Goal: Task Accomplishment & Management: Use online tool/utility

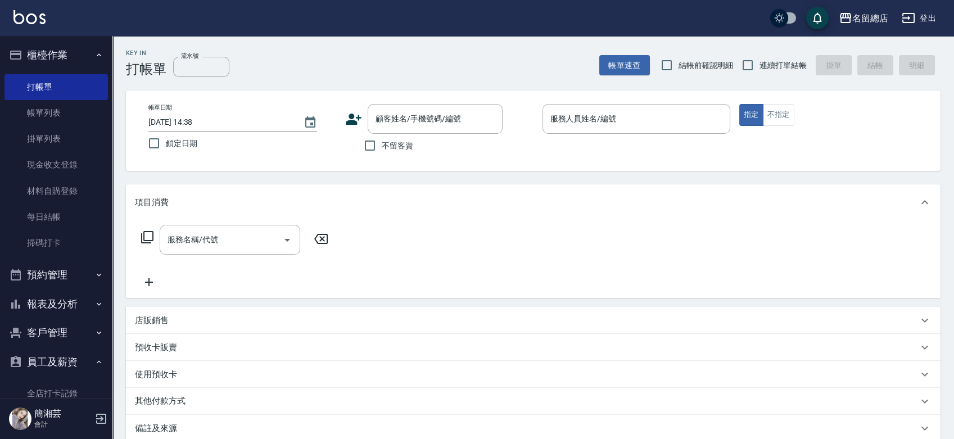
click at [779, 67] on span "連續打單結帳" at bounding box center [782, 66] width 47 height 12
click at [759, 67] on input "連續打單結帳" at bounding box center [748, 65] width 24 height 24
checkbox input "true"
click at [382, 147] on span "不留客資" at bounding box center [397, 146] width 31 height 12
click at [382, 147] on input "不留客資" at bounding box center [370, 146] width 24 height 24
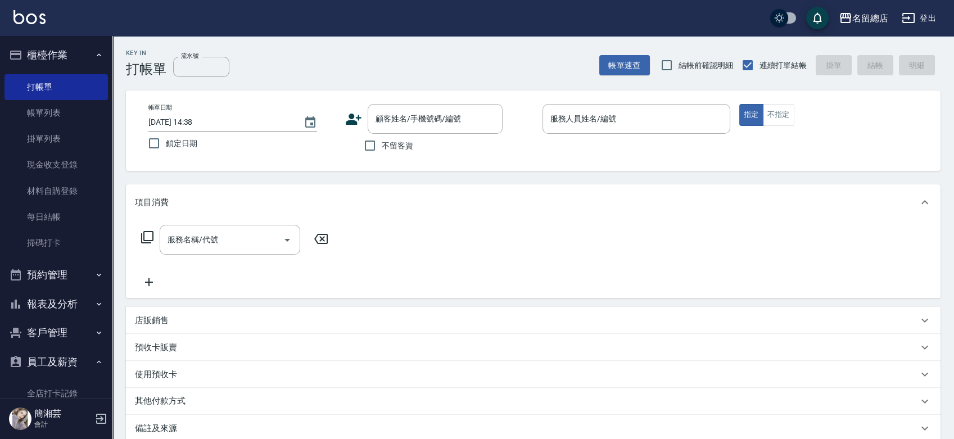
checkbox input "true"
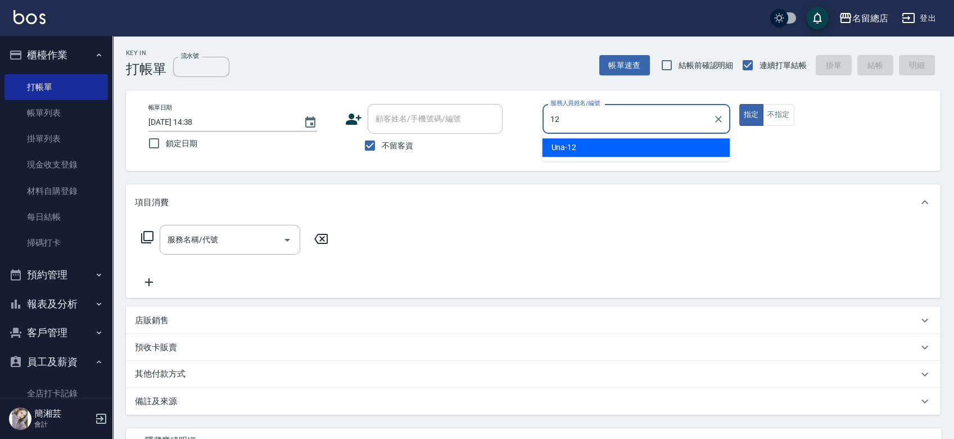
type input "Una-12"
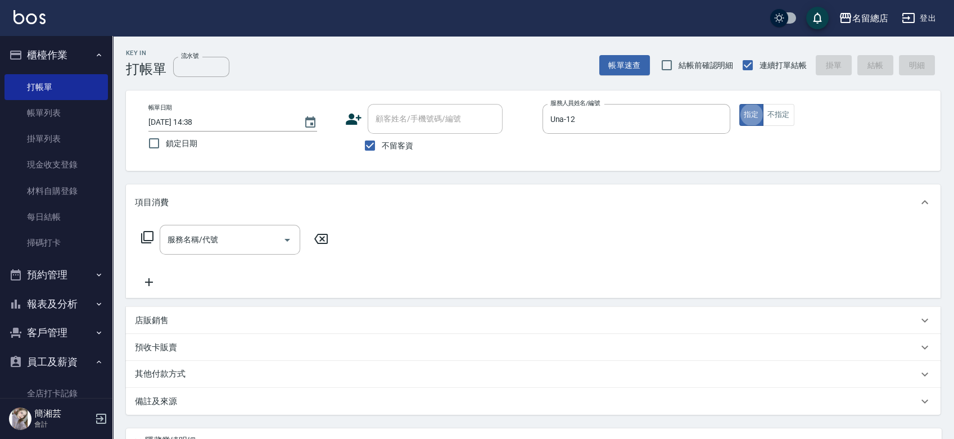
type button "true"
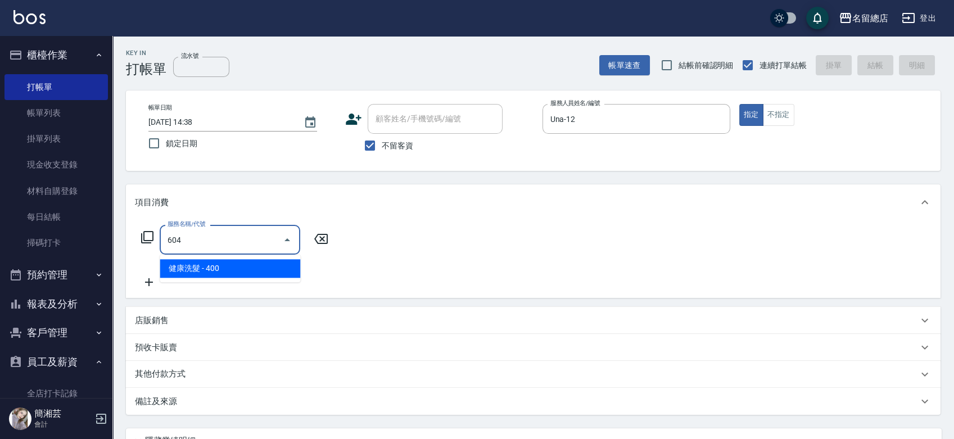
type input "健康洗髮(604)"
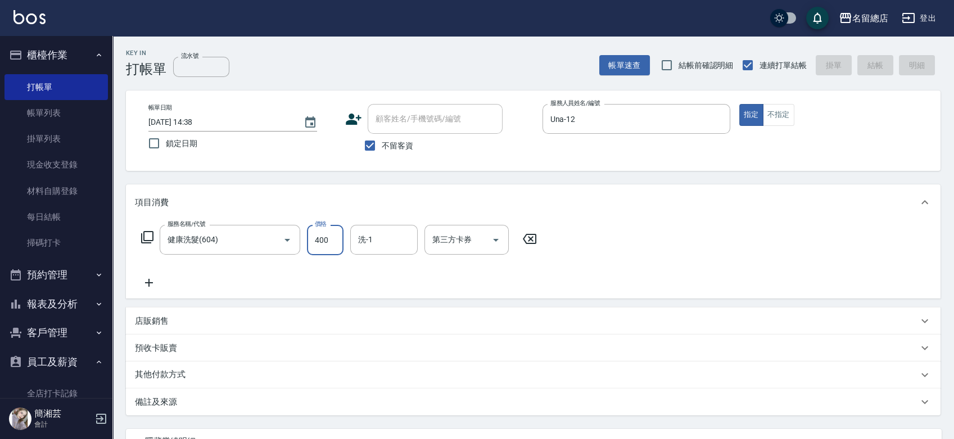
type input "[DATE] 15:14"
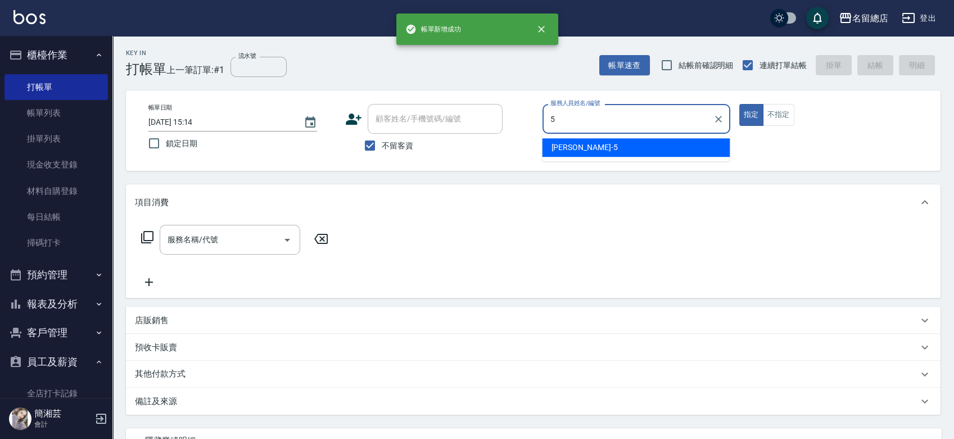
type input "[PERSON_NAME]-5"
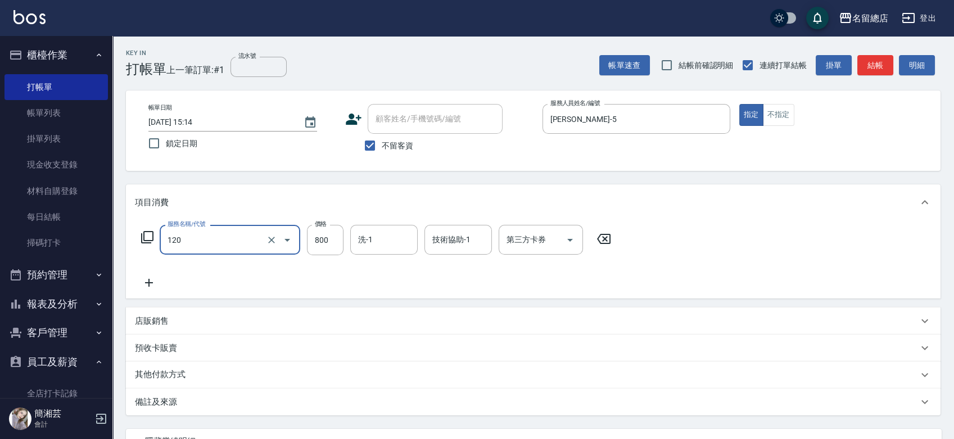
type input "自備頭皮(120)"
type input "799"
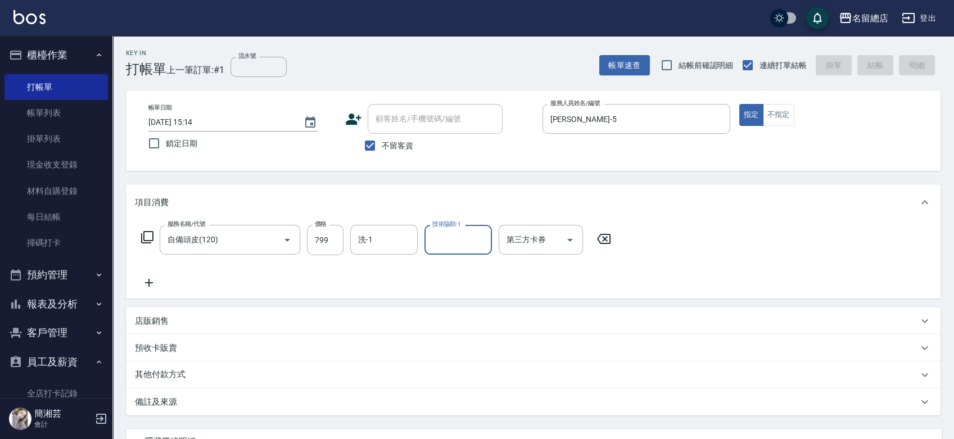
type input "[DATE] 15:15"
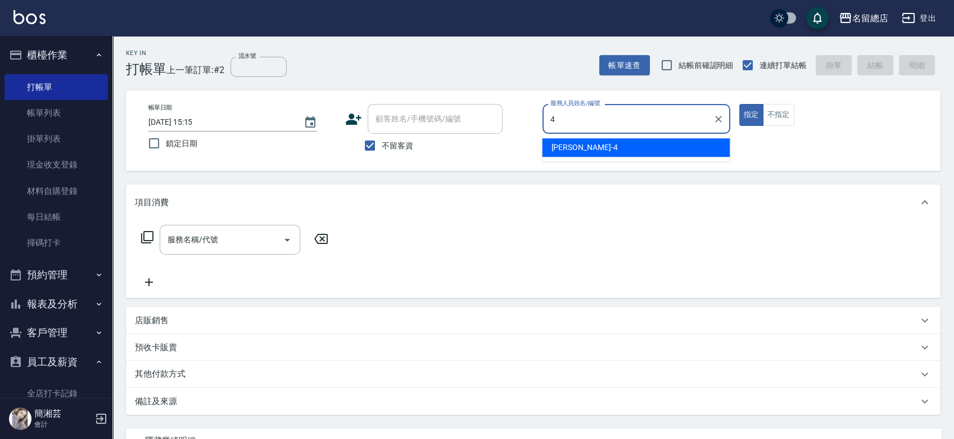
type input "[PERSON_NAME]-4"
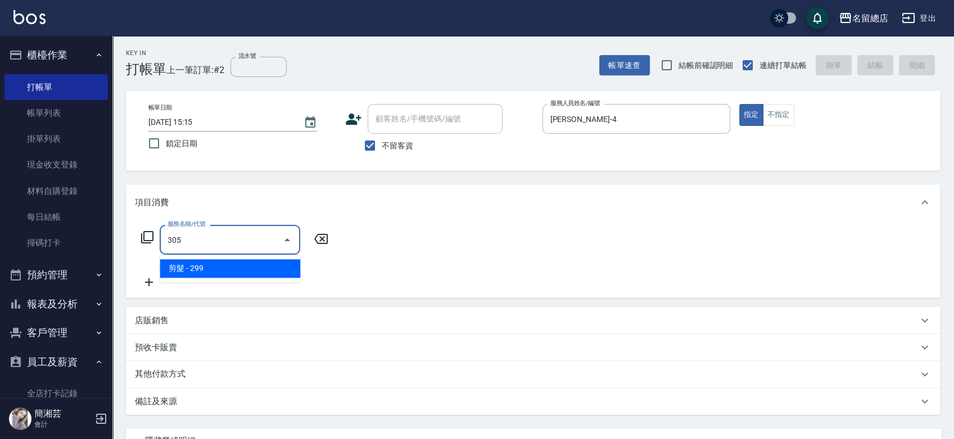
type input "剪髮(305)"
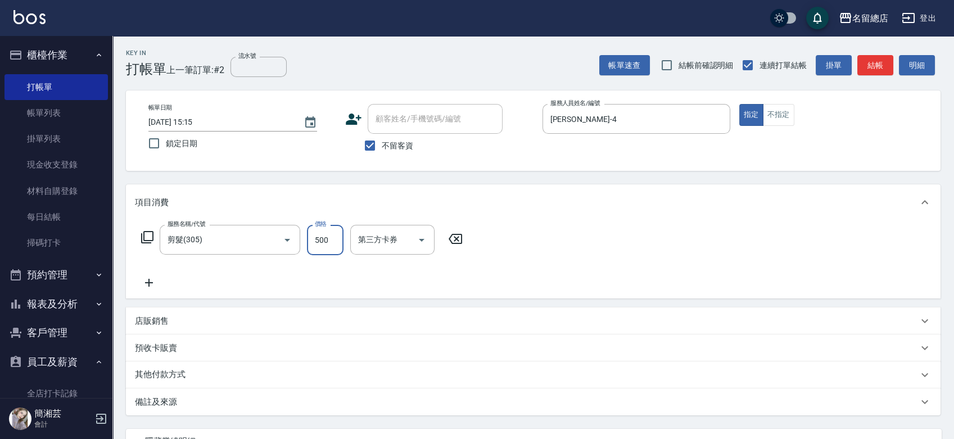
type input "500"
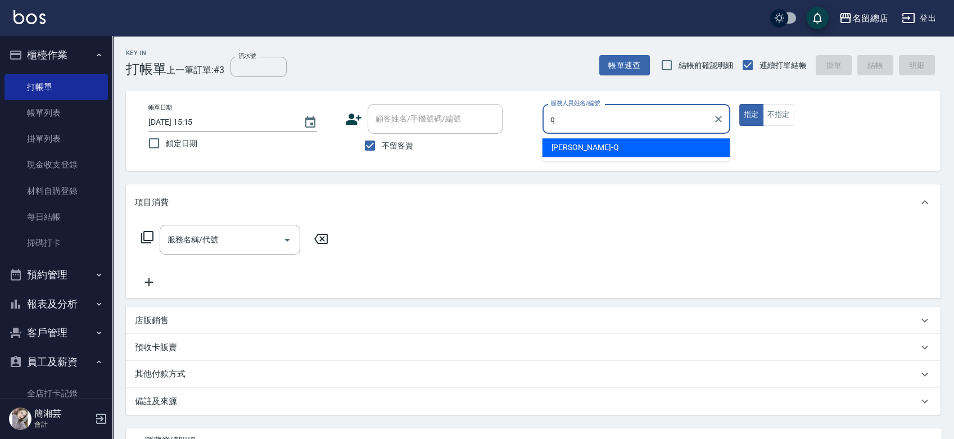
type input "[PERSON_NAME]"
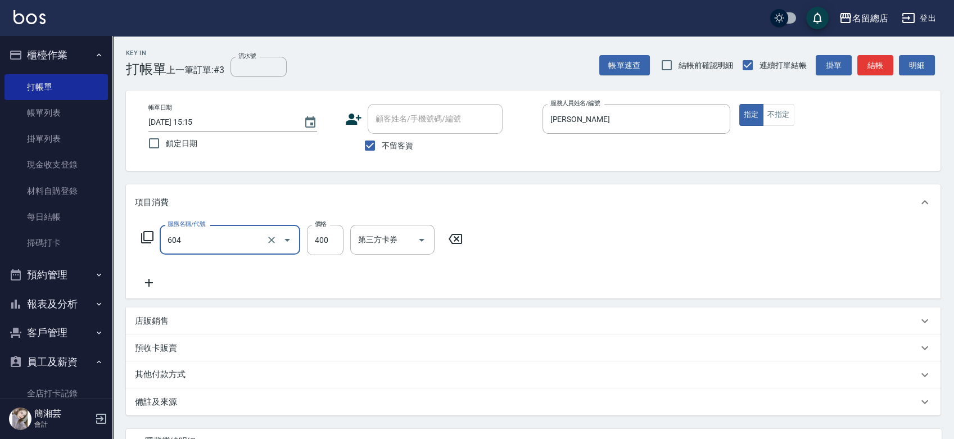
type input "健康洗髮(604)"
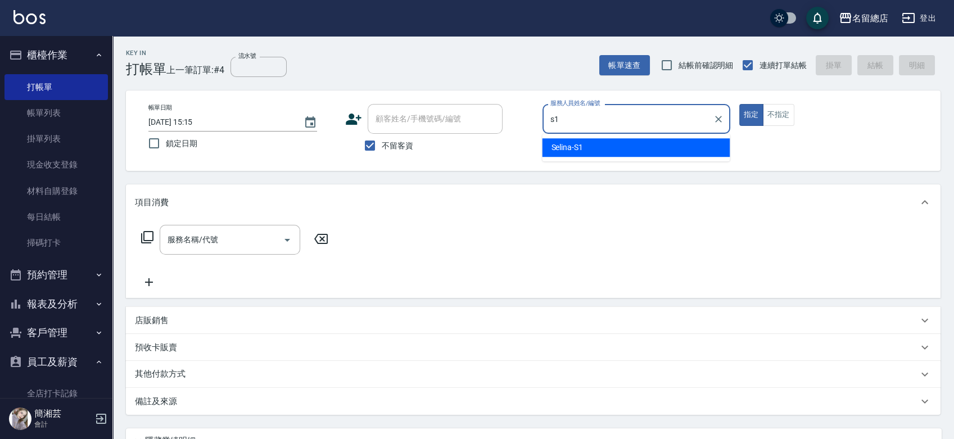
type input "Selina-S1"
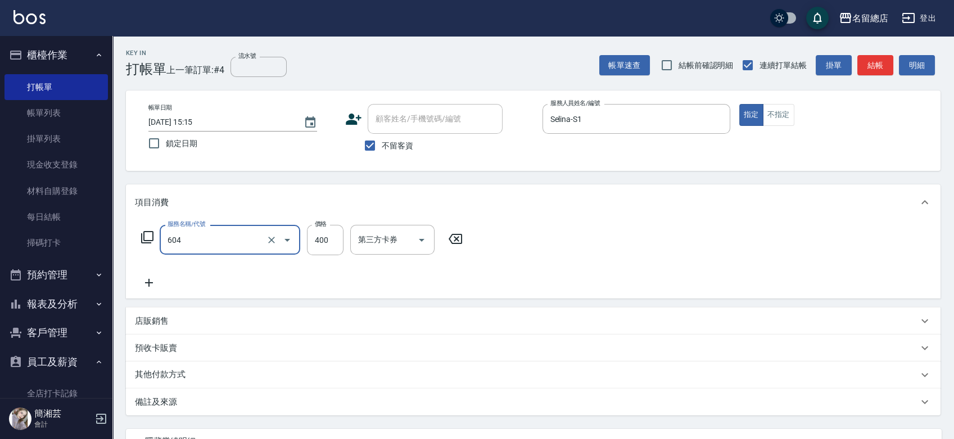
type input "健康洗髮(604)"
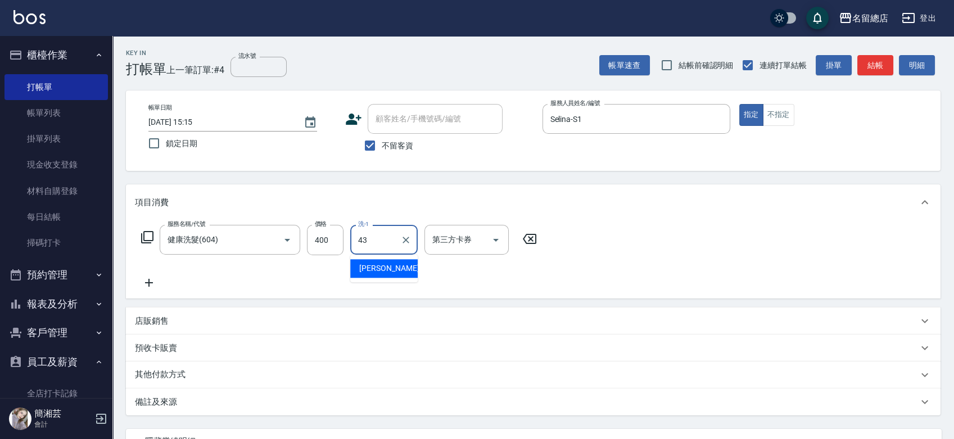
type input "[PERSON_NAME]-43"
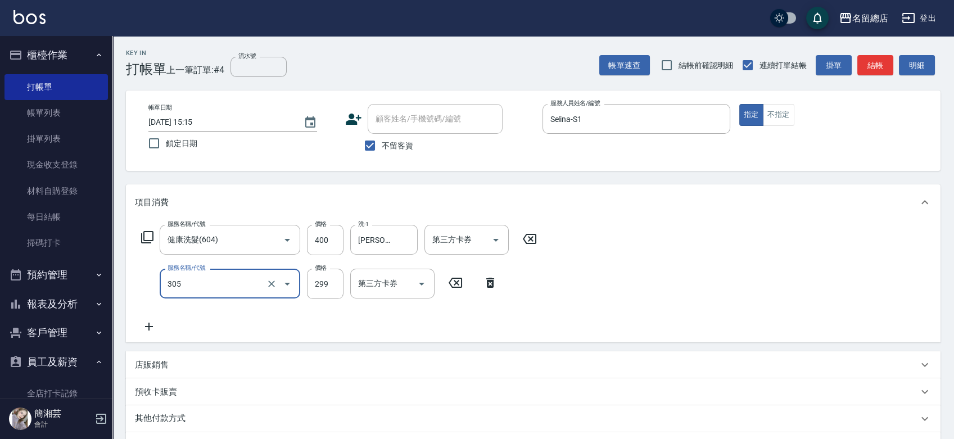
type input "剪髮(305)"
type input "400"
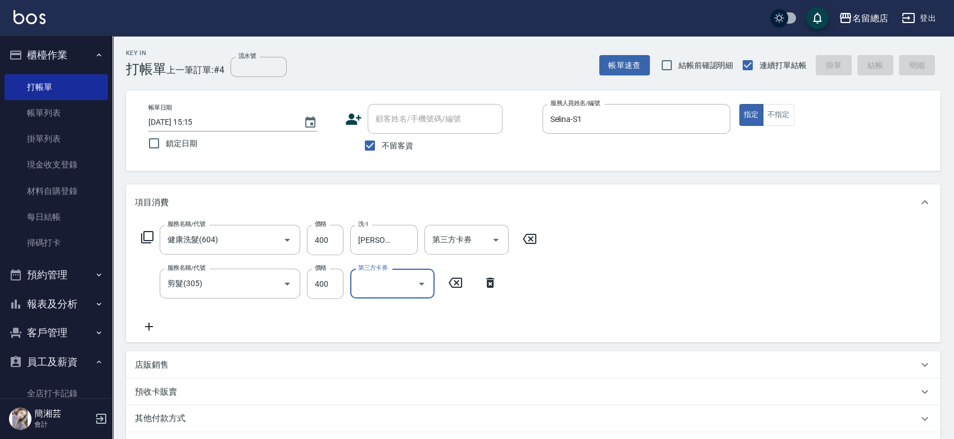
type input "[DATE] 15:16"
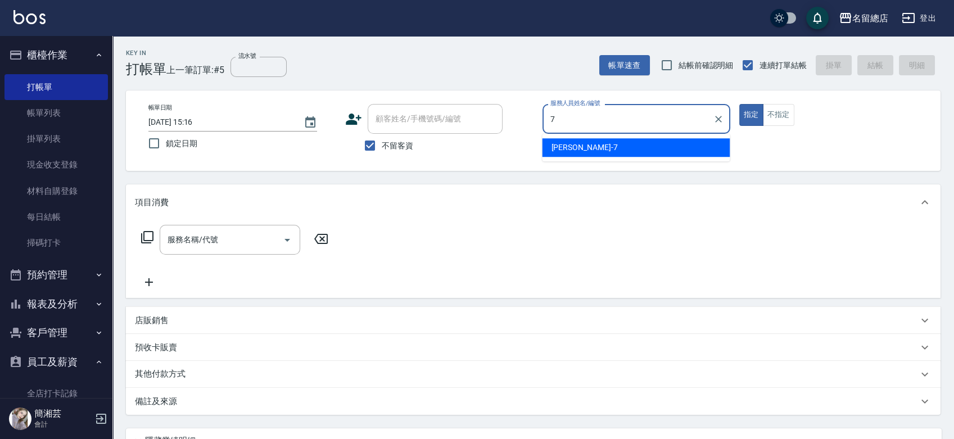
type input "Mick-7"
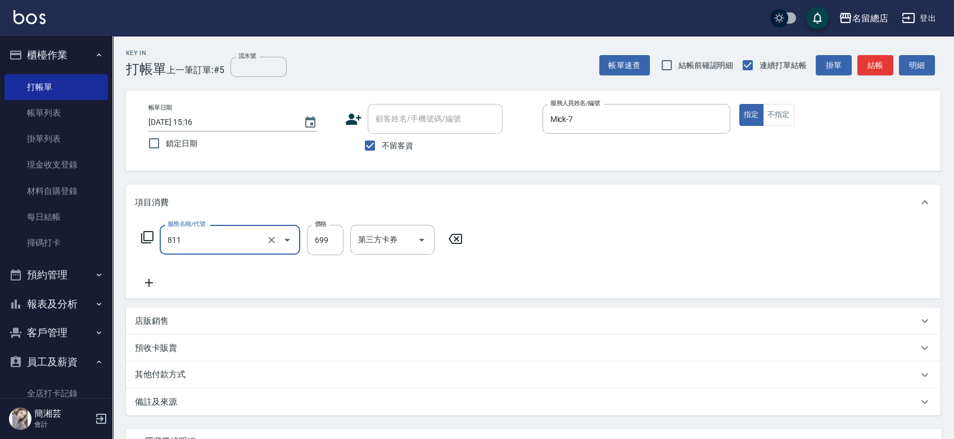
type input "洗+剪(811)"
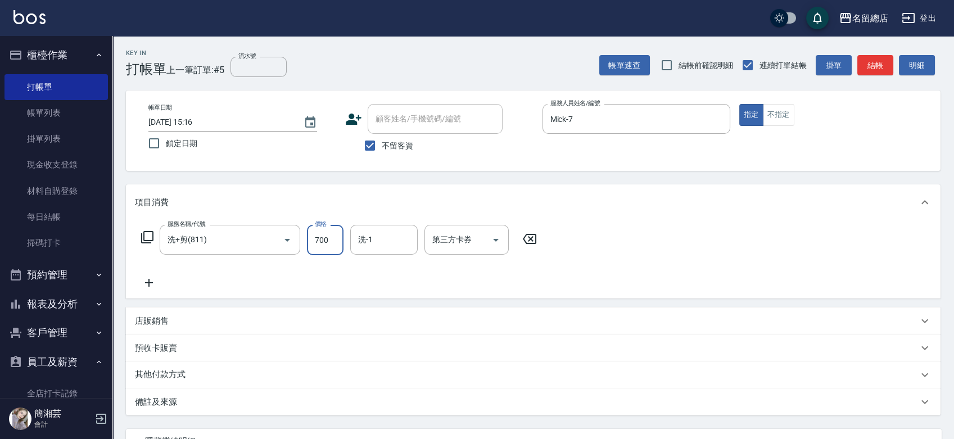
type input "700"
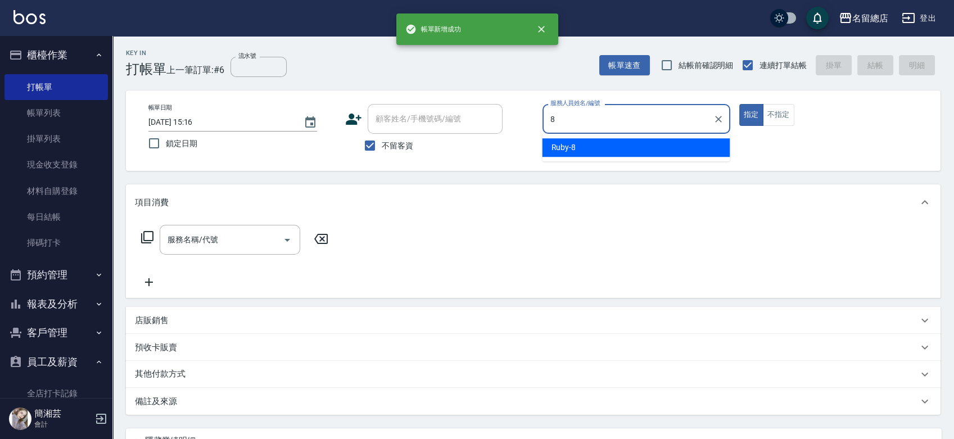
type input "Ruby-8"
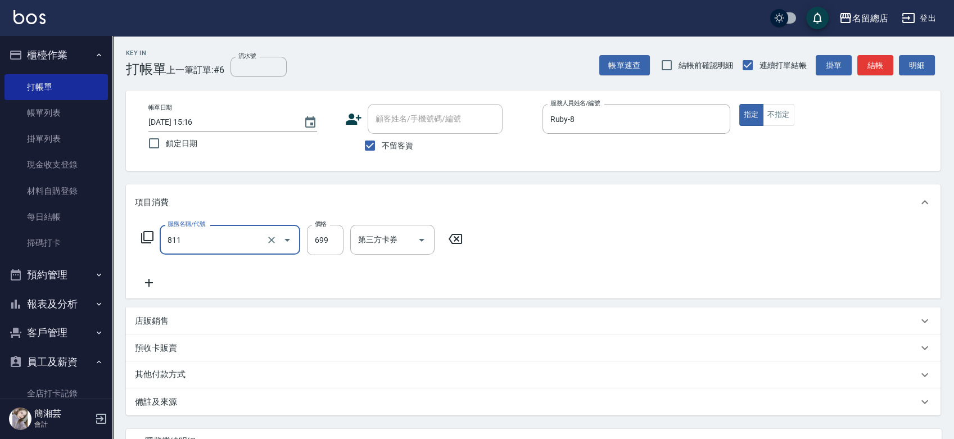
type input "洗+剪(811)"
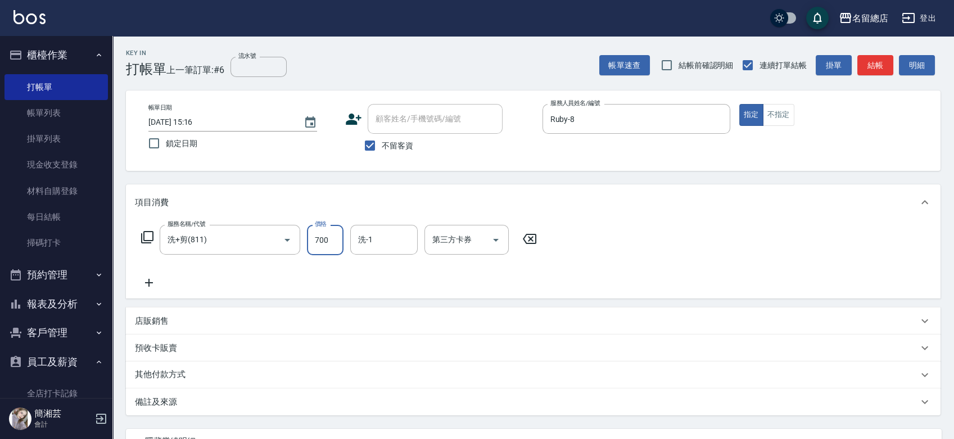
type input "700"
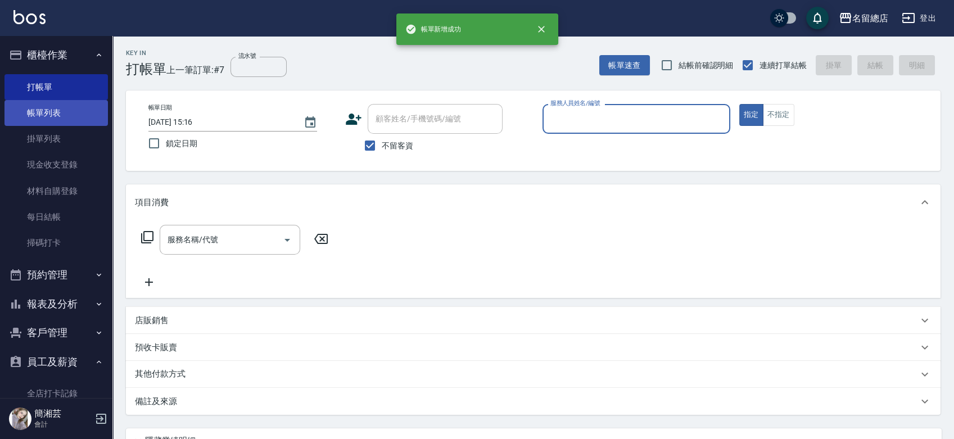
click at [78, 116] on link "帳單列表" at bounding box center [55, 113] width 103 height 26
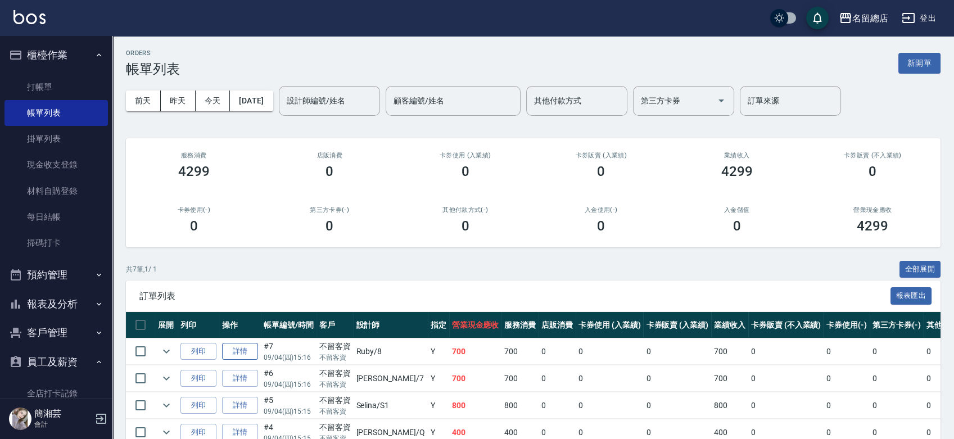
click at [241, 352] on link "詳情" at bounding box center [240, 351] width 36 height 17
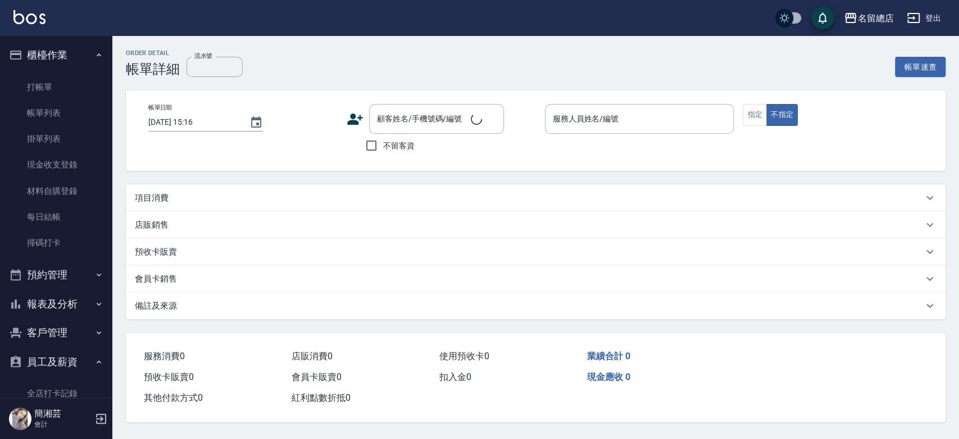
checkbox input "true"
type input "Ruby-8"
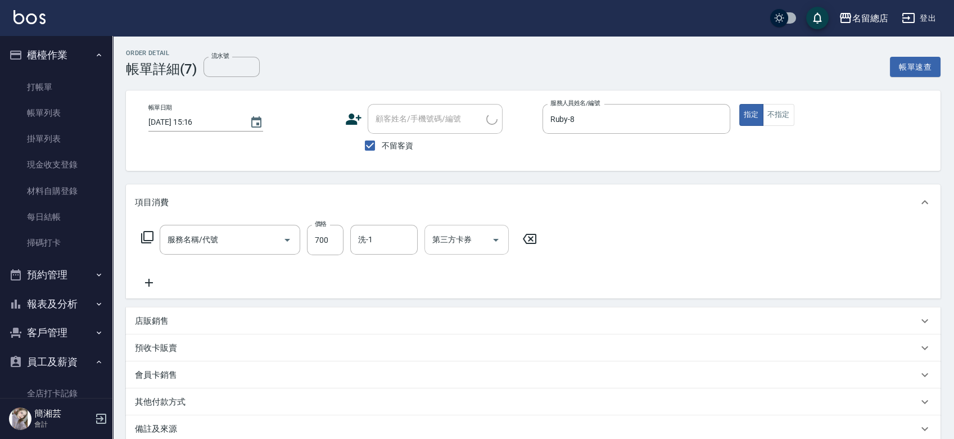
type input "洗+剪(811)"
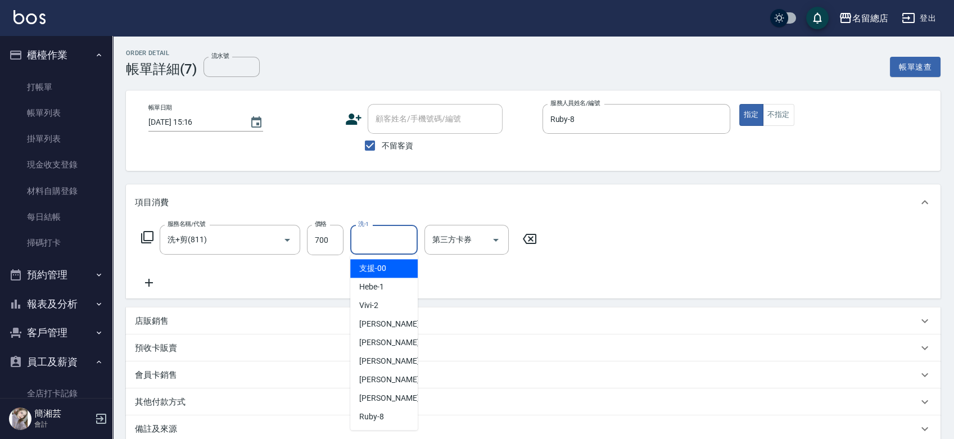
click at [380, 240] on input "洗-1" at bounding box center [383, 240] width 57 height 20
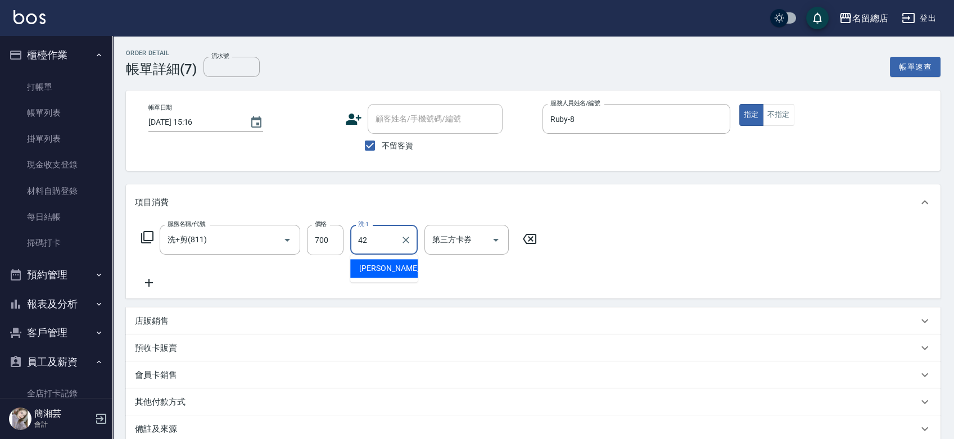
type input "[PERSON_NAME]-42"
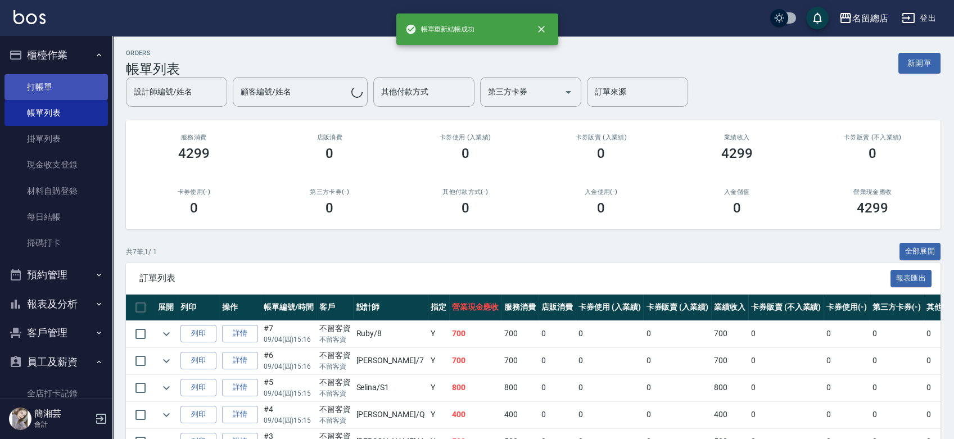
click at [36, 84] on link "打帳單" at bounding box center [55, 87] width 103 height 26
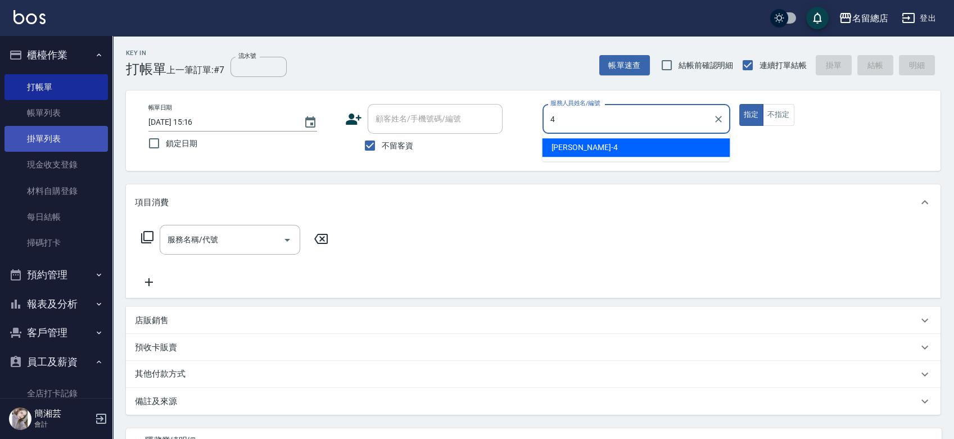
type input "[PERSON_NAME]-4"
type button "true"
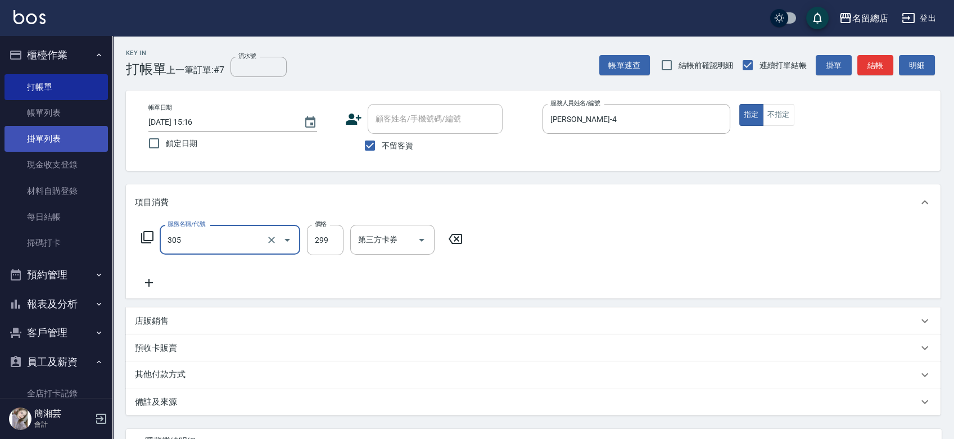
type input "剪髮(305)"
type input "500"
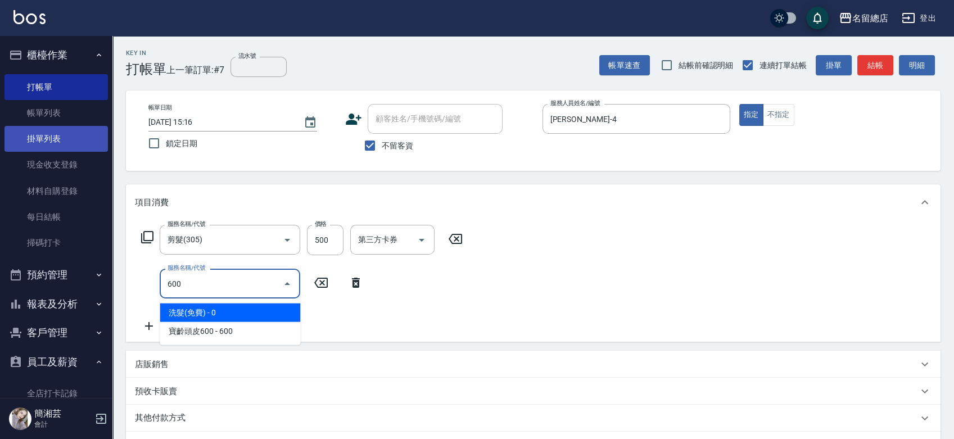
type input "洗髮(免費)(600)"
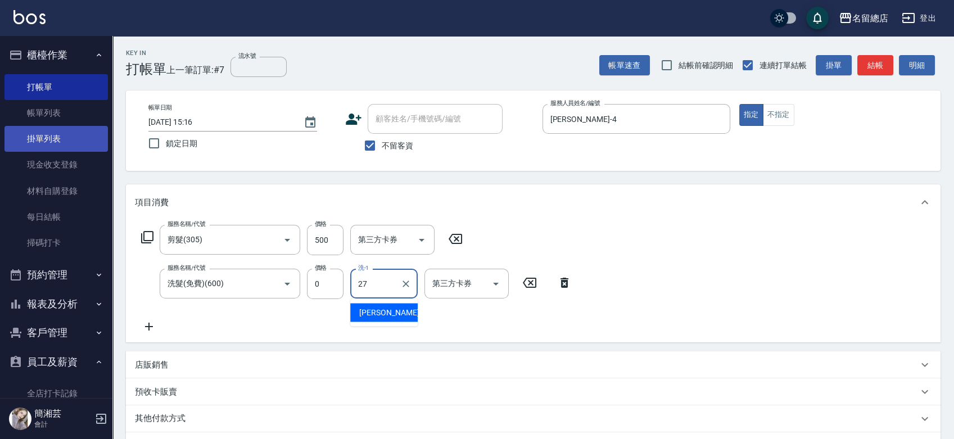
type input "[PERSON_NAME]-27"
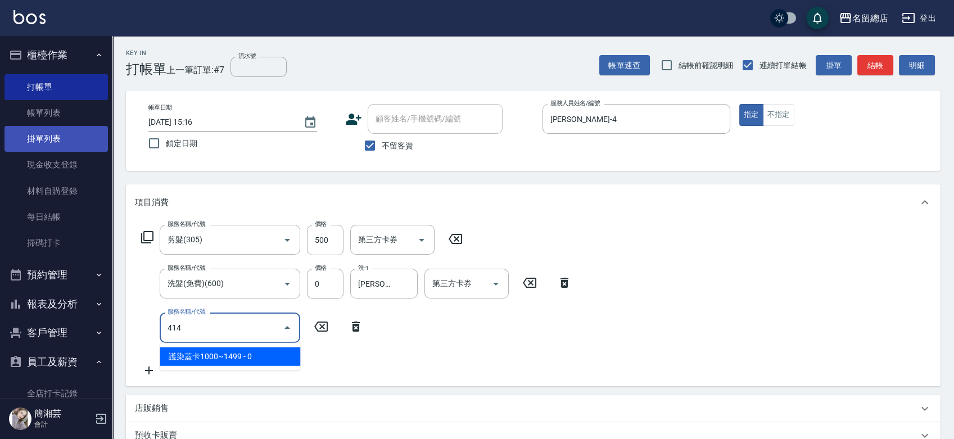
type input "護染蓋卡1000~1499(414)"
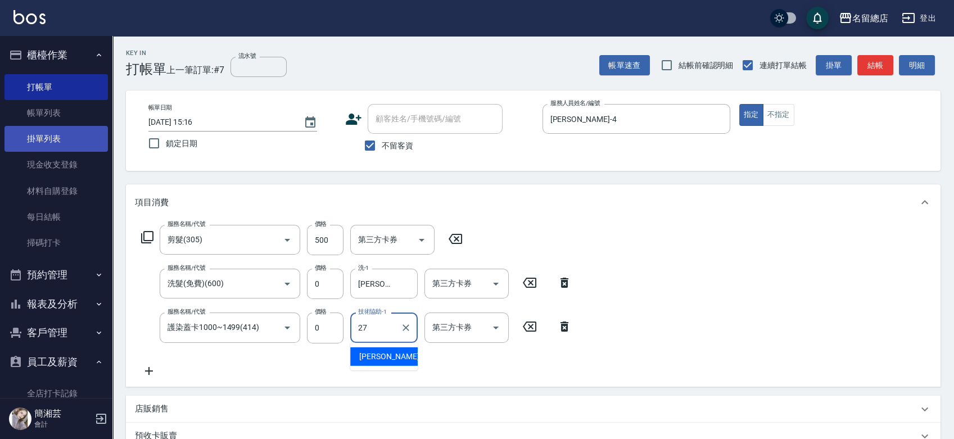
type input "[PERSON_NAME]-27"
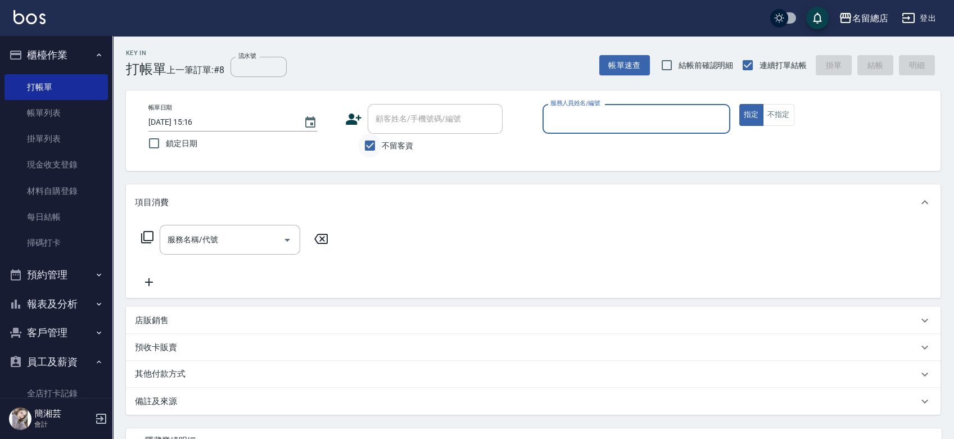
click at [373, 139] on input "不留客資" at bounding box center [370, 146] width 24 height 24
checkbox input "false"
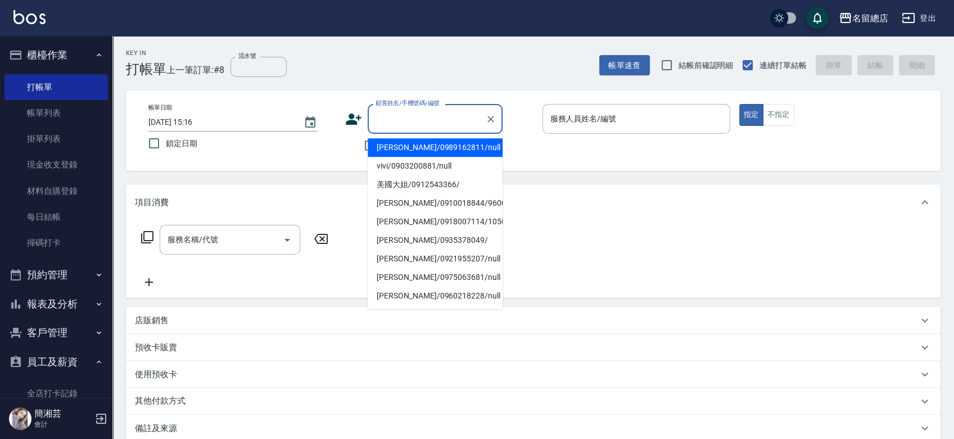
click at [386, 119] on input "顧客姓名/手機號碼/編號" at bounding box center [427, 119] width 108 height 20
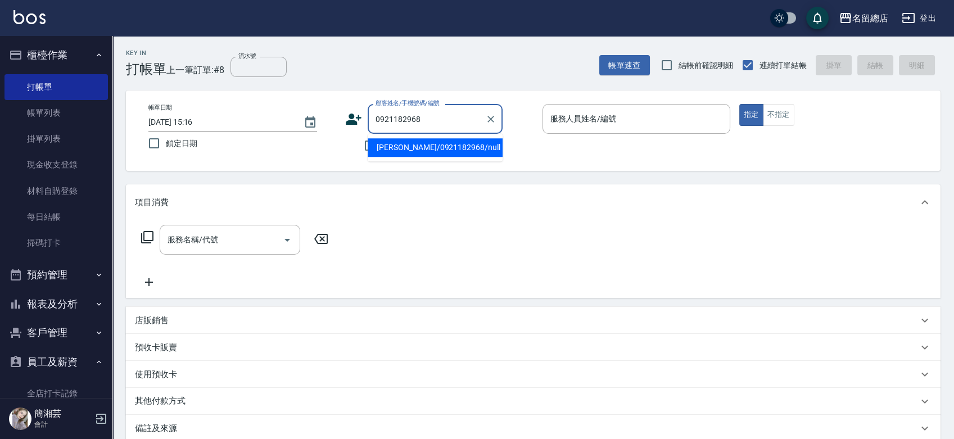
type input "[PERSON_NAME]/0921182968/null"
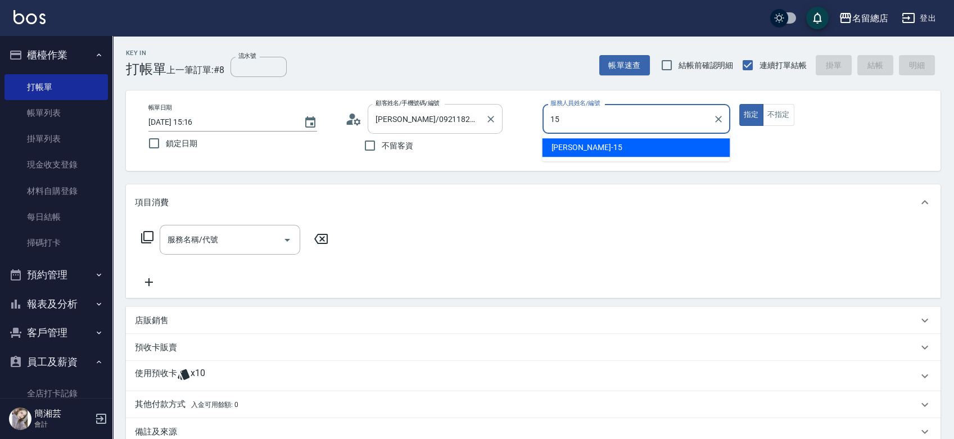
type input "[PERSON_NAME]-15"
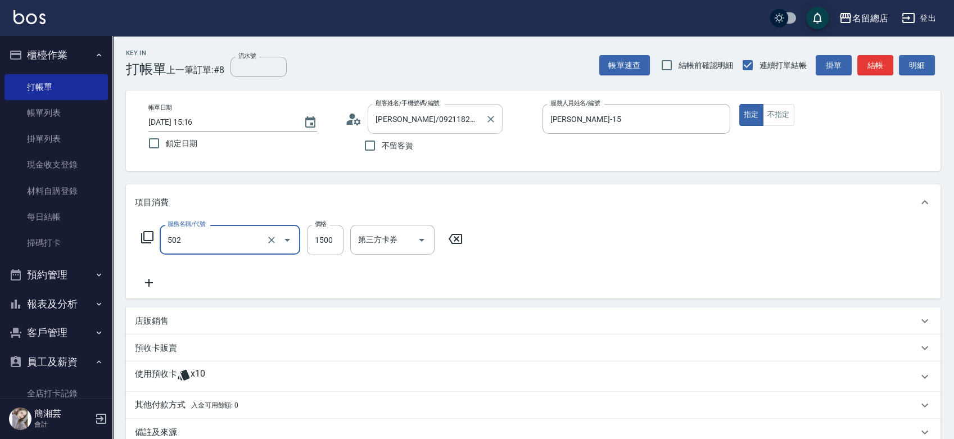
type input "染髮1500以上(502)"
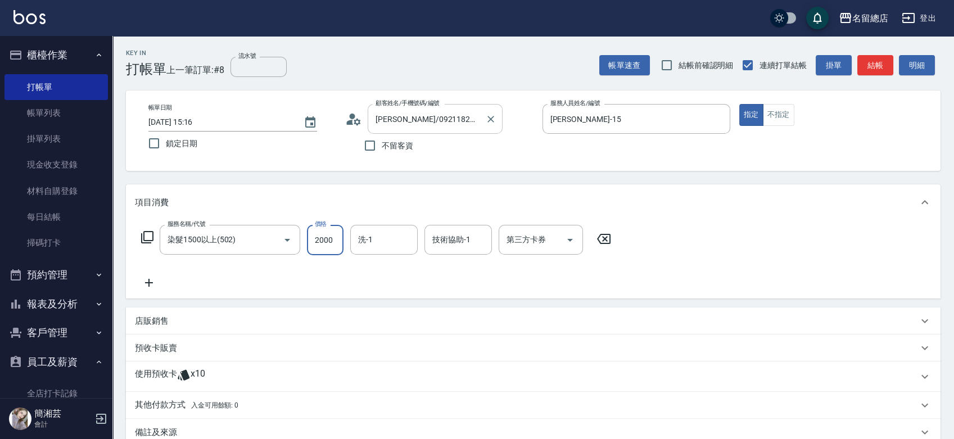
type input "2000"
type input "游之語-48"
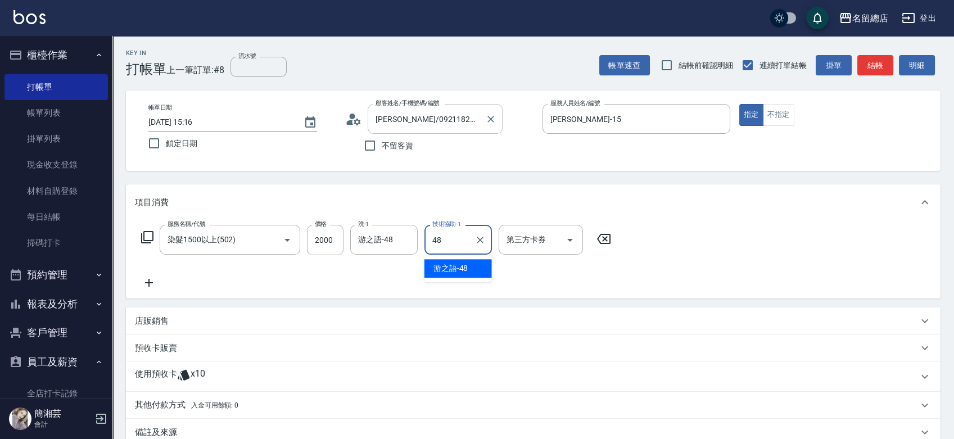
type input "游之語-48"
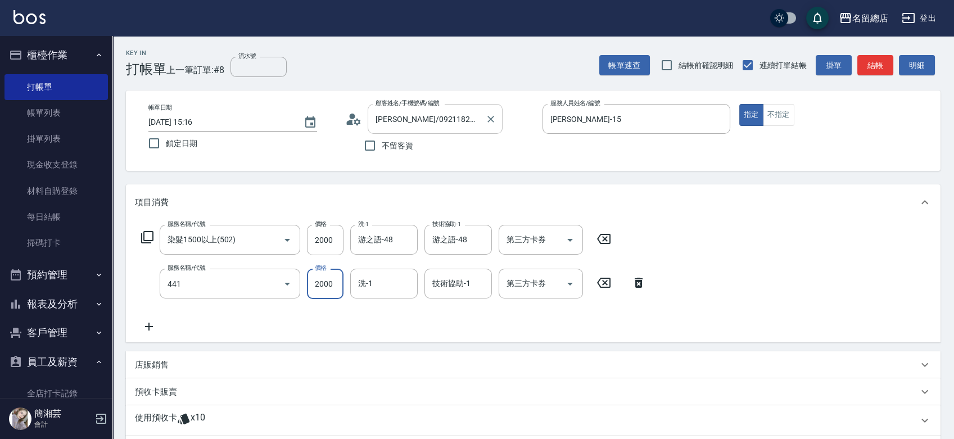
type input "2段自單次1300以上(441)"
type input "1500"
type input "游之語-48"
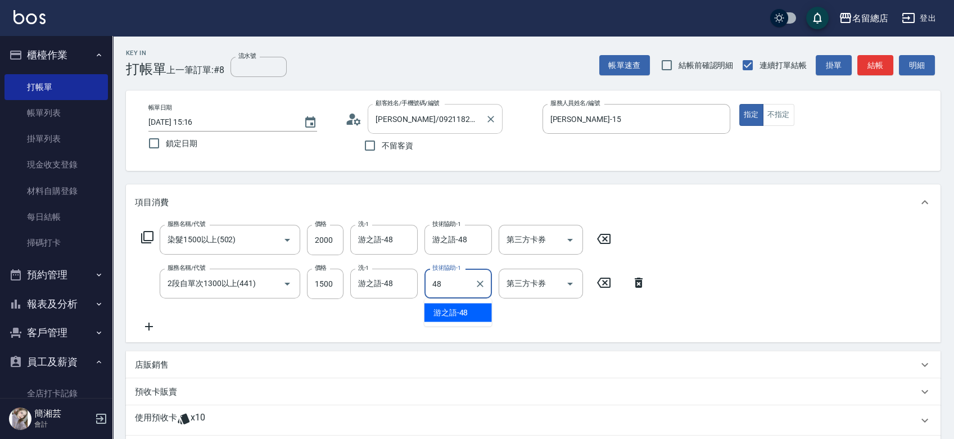
type input "游之語-48"
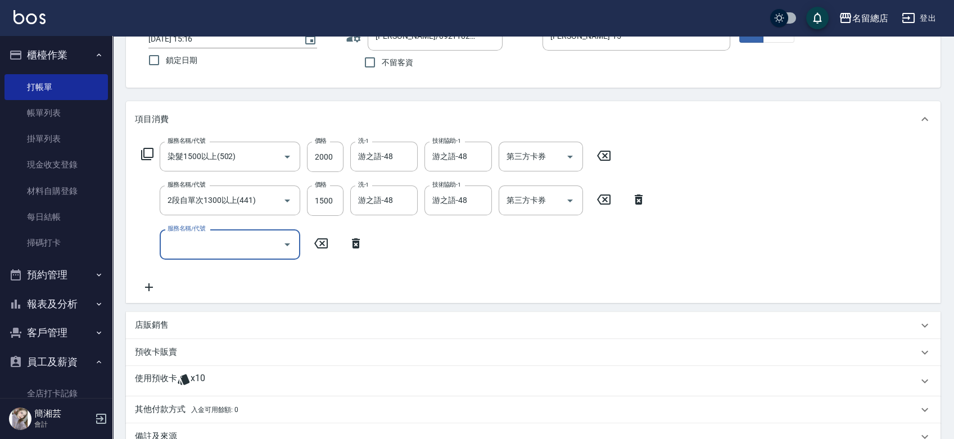
scroll to position [187, 0]
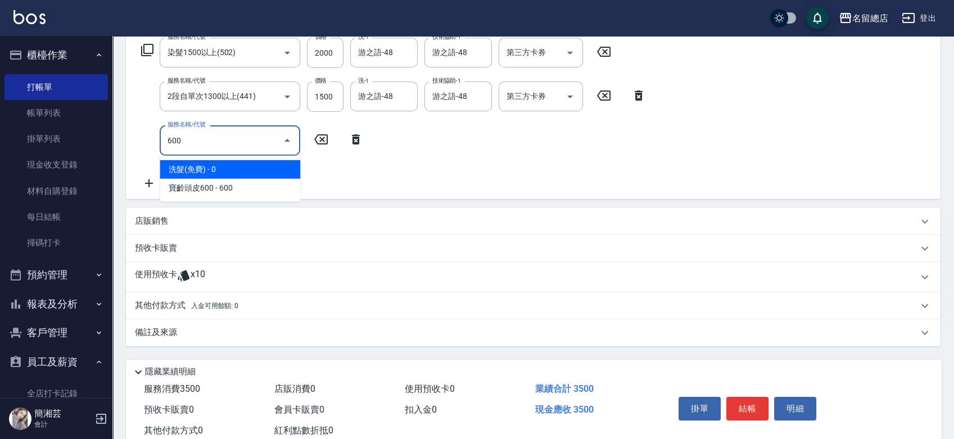
type input "洗髮(免費)(600)"
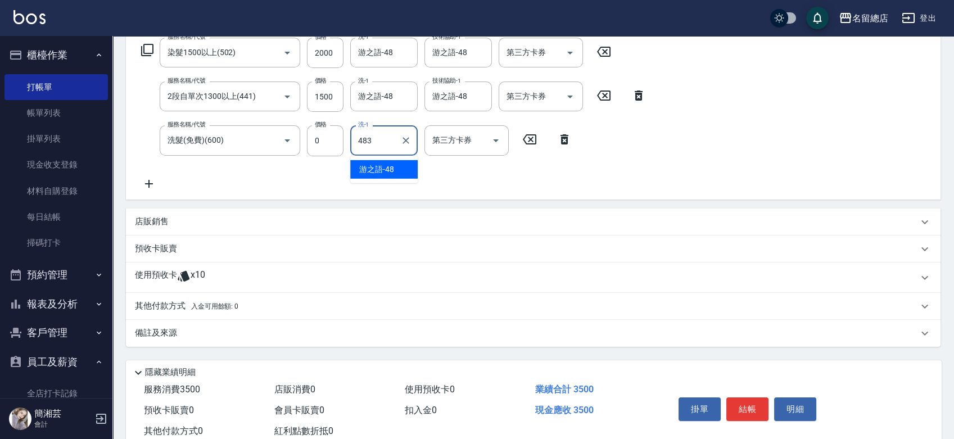
type input "483"
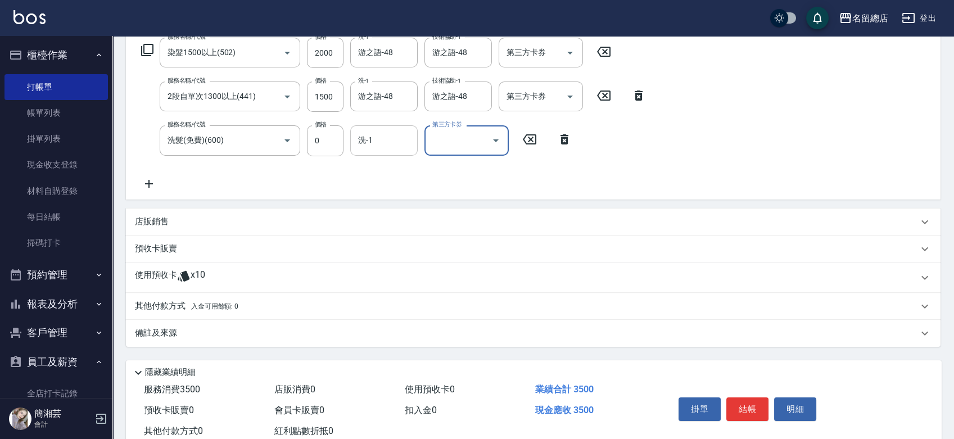
click at [374, 144] on input "洗-1" at bounding box center [383, 140] width 57 height 20
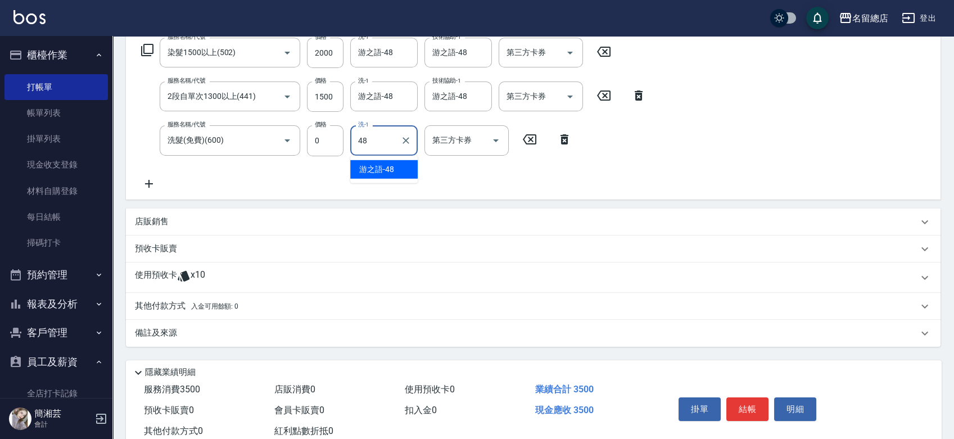
type input "游之語-48"
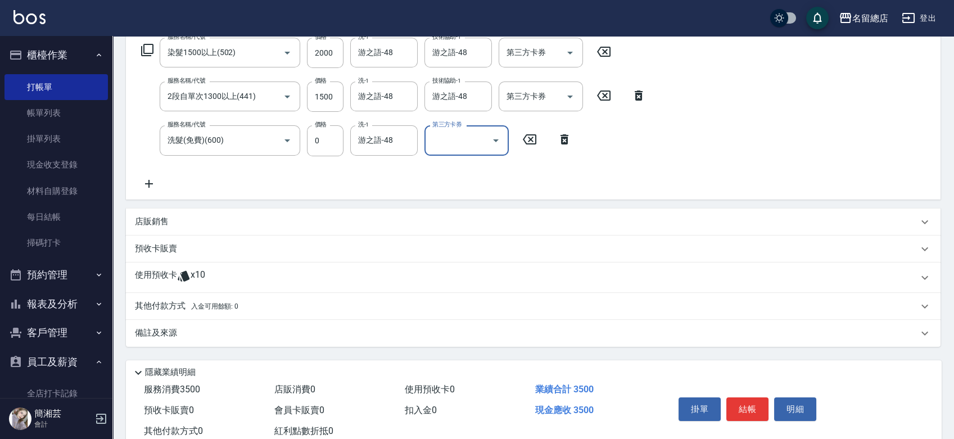
click at [181, 264] on div "使用預收卡 x10" at bounding box center [533, 277] width 814 height 30
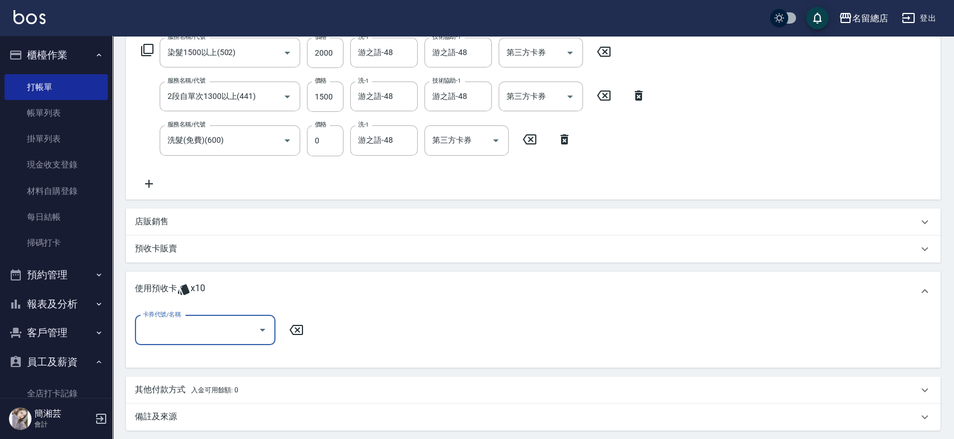
scroll to position [0, 0]
click at [185, 319] on div "卡券代號/名稱" at bounding box center [205, 330] width 140 height 30
click at [172, 361] on div "洗髮卡 剩餘10張 317" at bounding box center [205, 359] width 140 height 19
type input "洗髮卡 317"
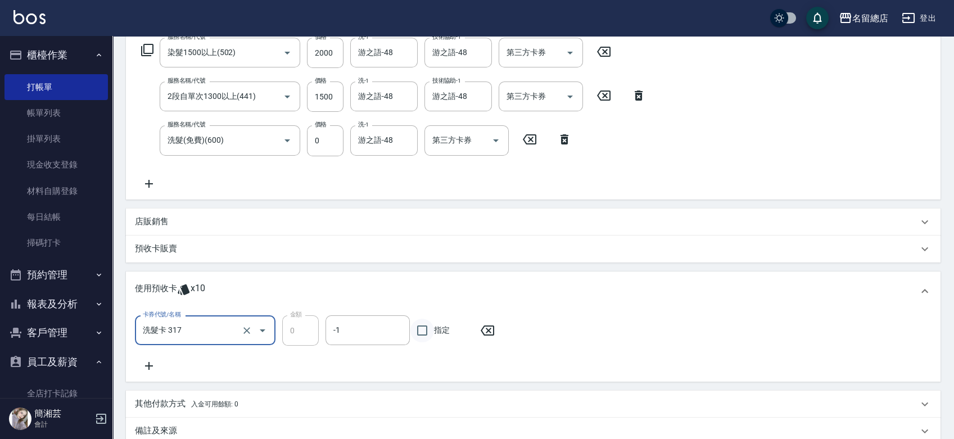
click at [427, 319] on input "指定" at bounding box center [422, 331] width 24 height 24
checkbox input "true"
click at [155, 368] on icon at bounding box center [149, 365] width 28 height 13
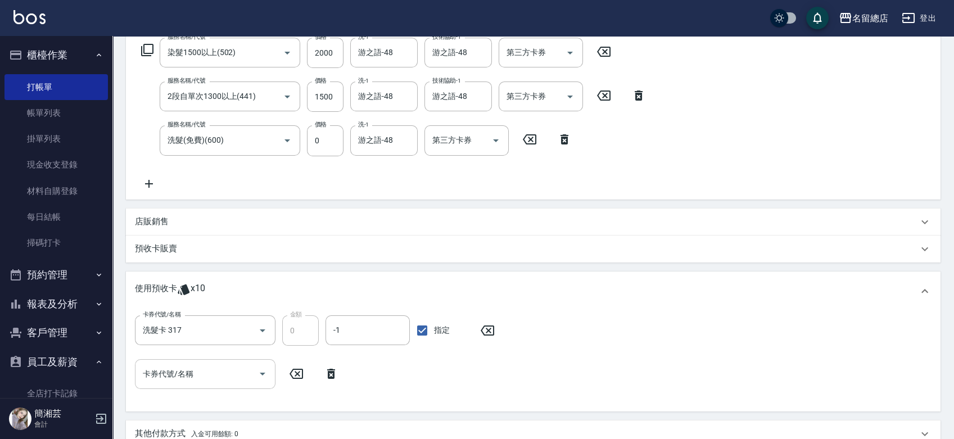
click at [179, 384] on div "卡券代號/名稱" at bounding box center [205, 374] width 140 height 30
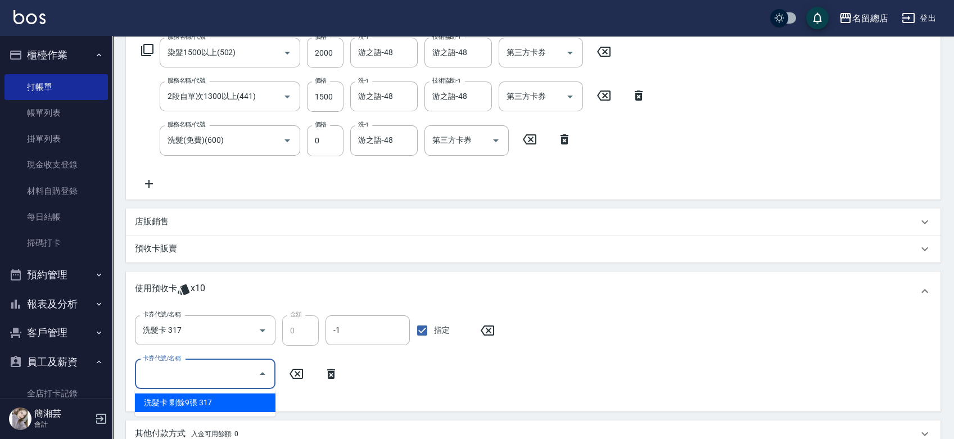
click at [207, 405] on div "洗髮卡 剩餘9張 317" at bounding box center [205, 402] width 140 height 19
type input "洗髮卡 317"
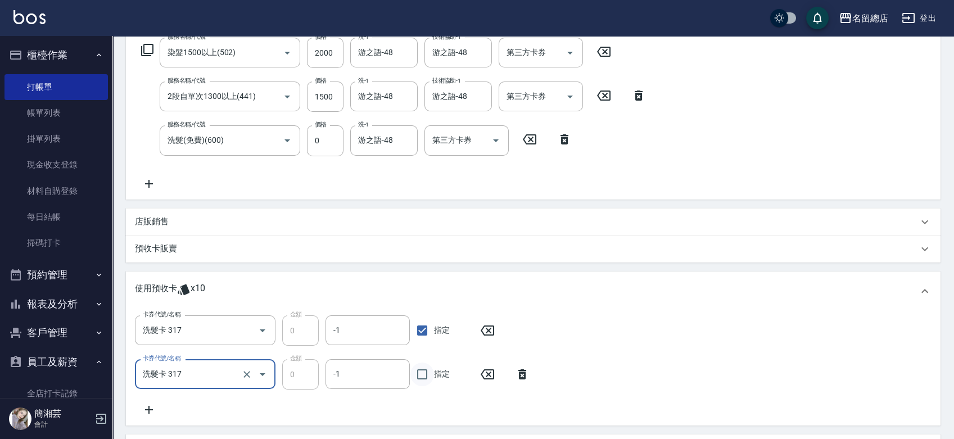
click at [423, 383] on input "指定" at bounding box center [422, 374] width 24 height 24
checkbox input "true"
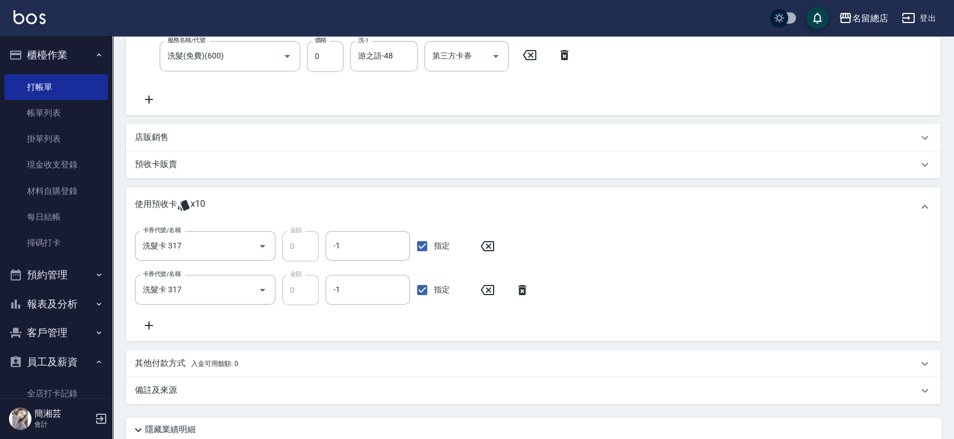
scroll to position [174, 0]
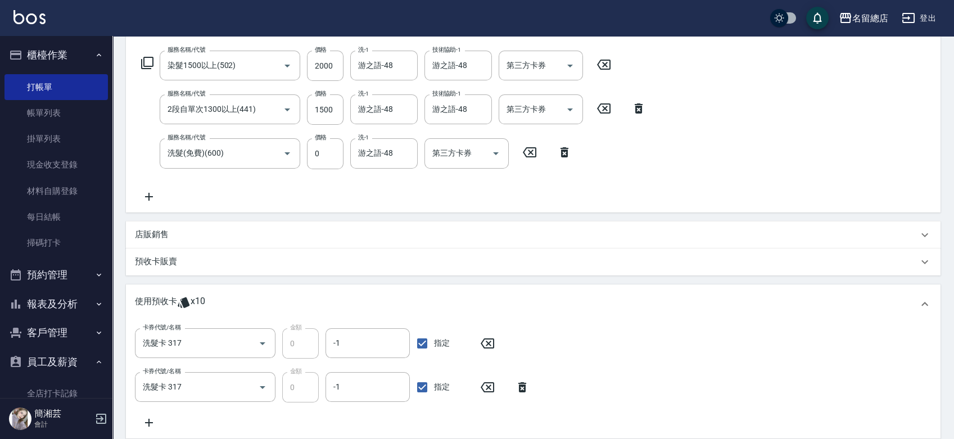
type input "[DATE] 15:18"
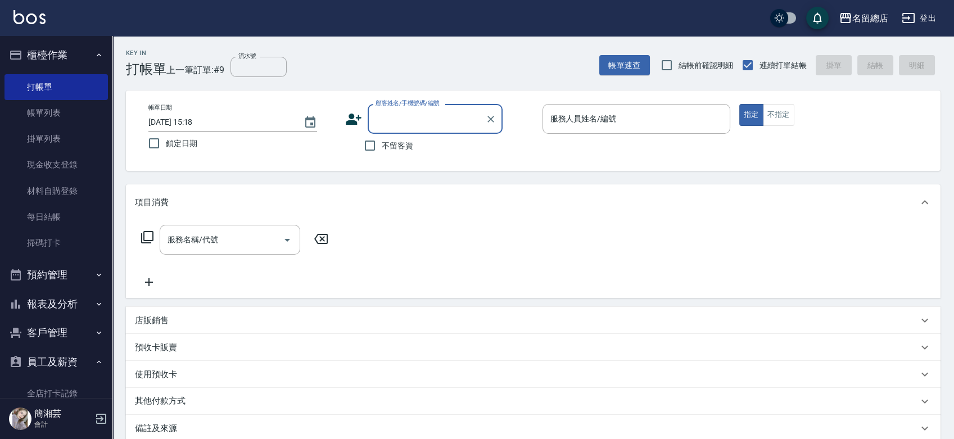
type input "4"
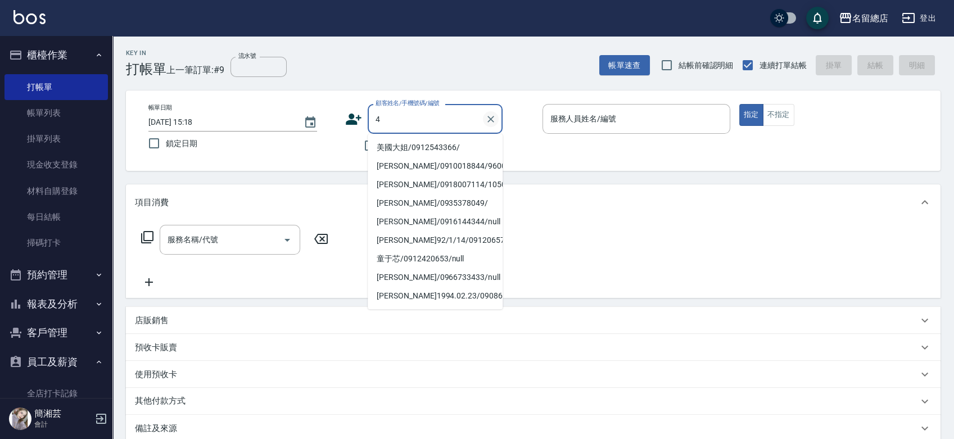
click at [492, 117] on icon "Clear" at bounding box center [490, 119] width 11 height 11
click at [364, 143] on input "不留客資" at bounding box center [370, 146] width 24 height 24
checkbox input "true"
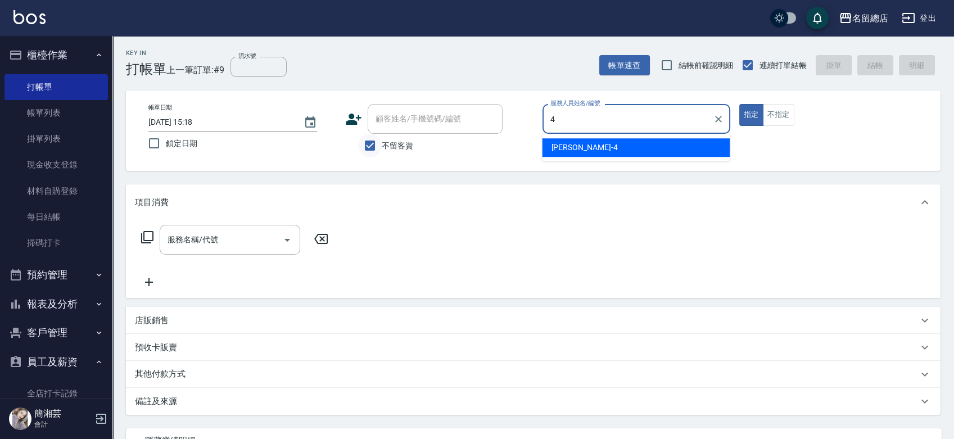
type input "[PERSON_NAME]-4"
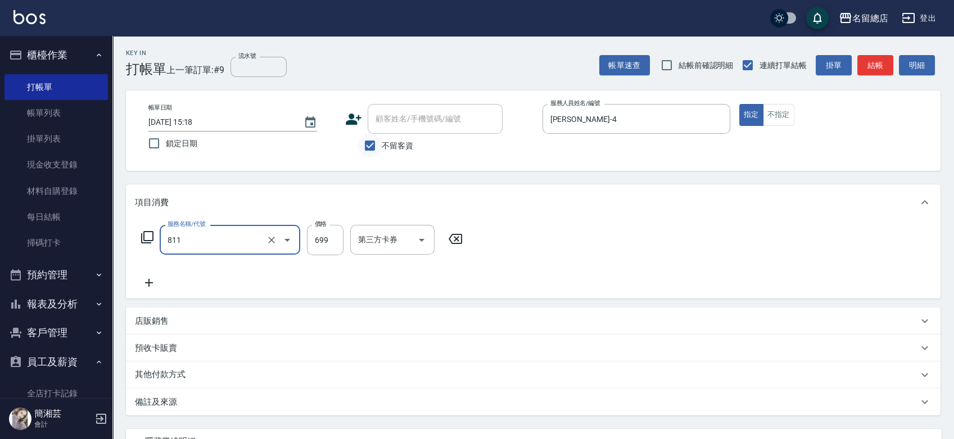
type input "洗+剪(811)"
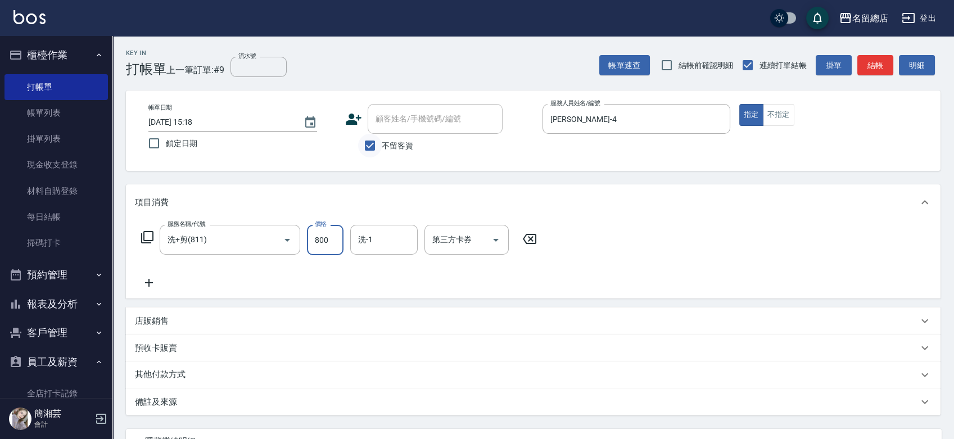
type input "800"
type input "[PERSON_NAME]-25"
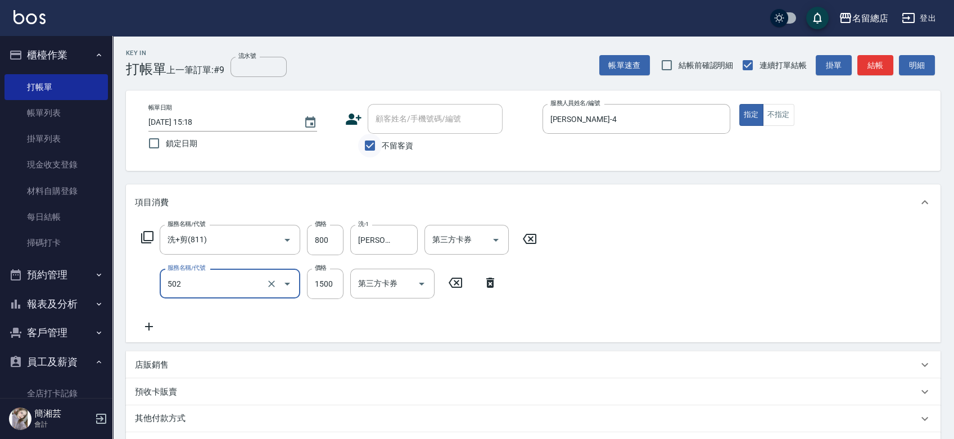
type input "染髮1500以上(502)"
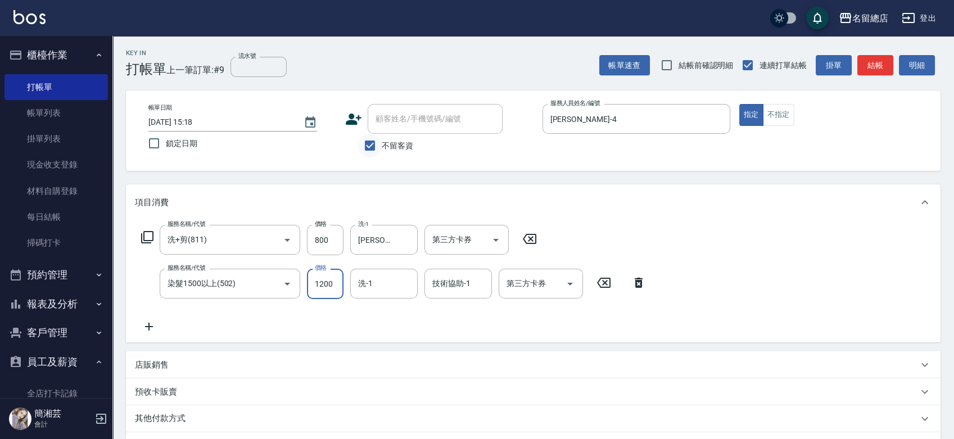
type input "1200"
type input "[PERSON_NAME]-25"
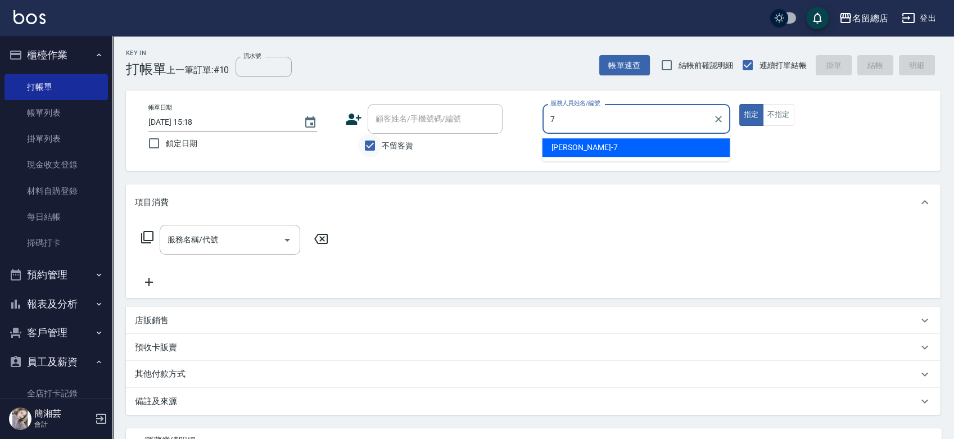
type input "Mick-7"
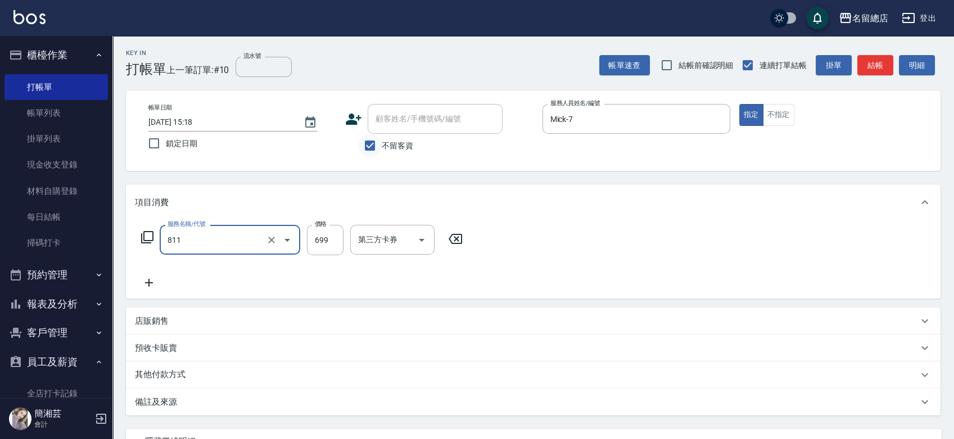
type input "洗+剪(811)"
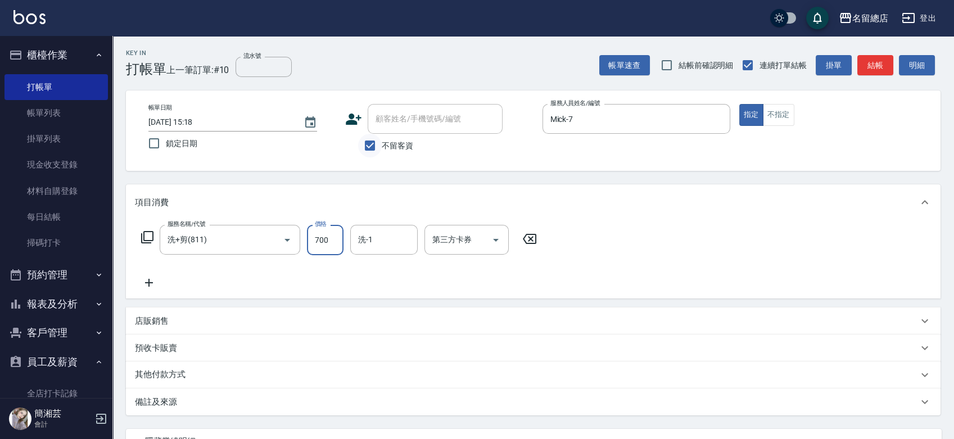
type input "700"
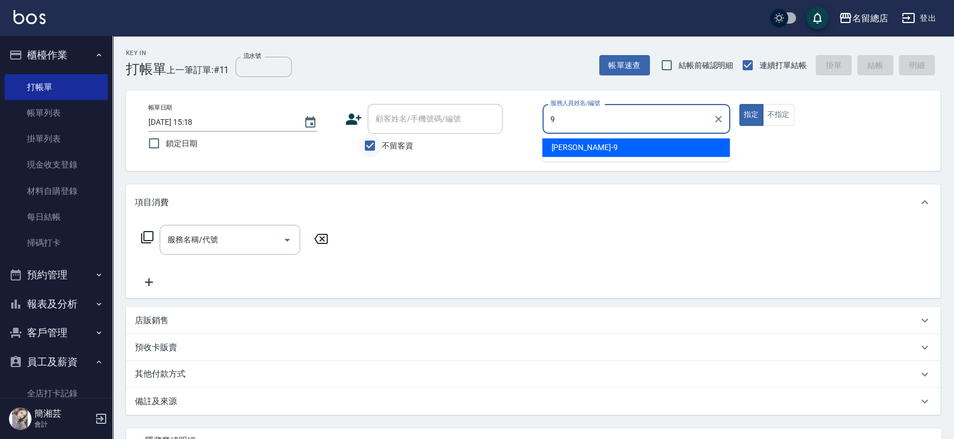
type input "[PERSON_NAME]-9"
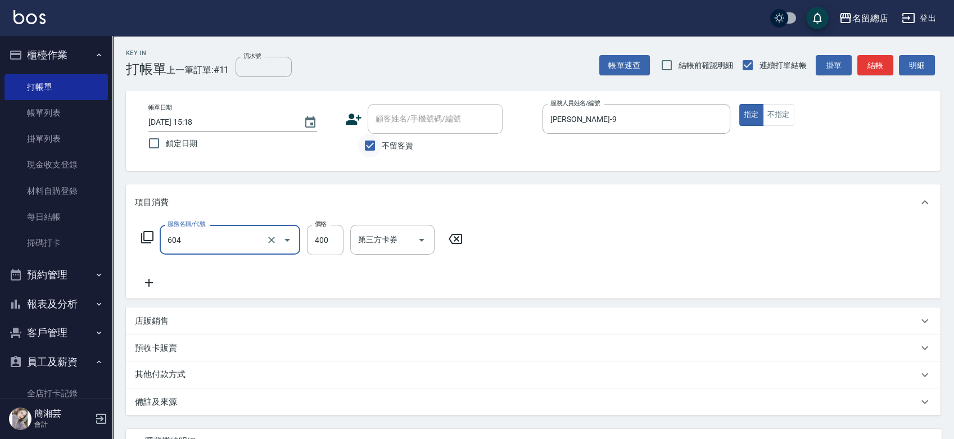
type input "健康洗髮(604)"
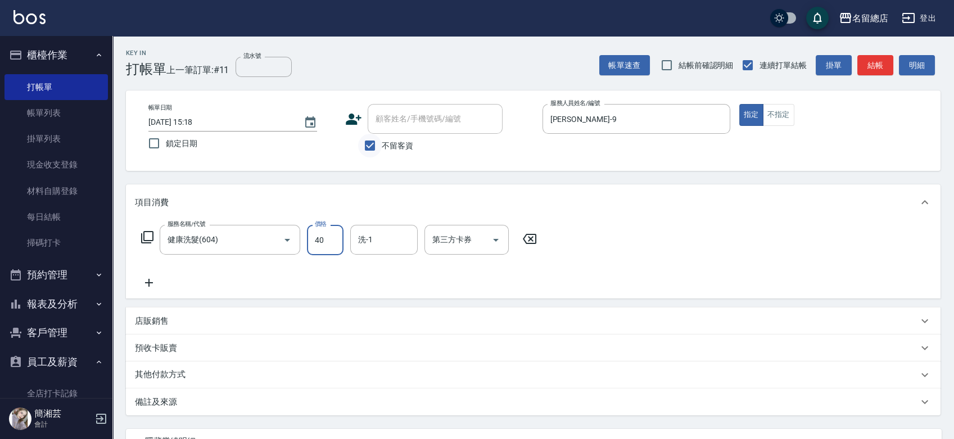
type input "400"
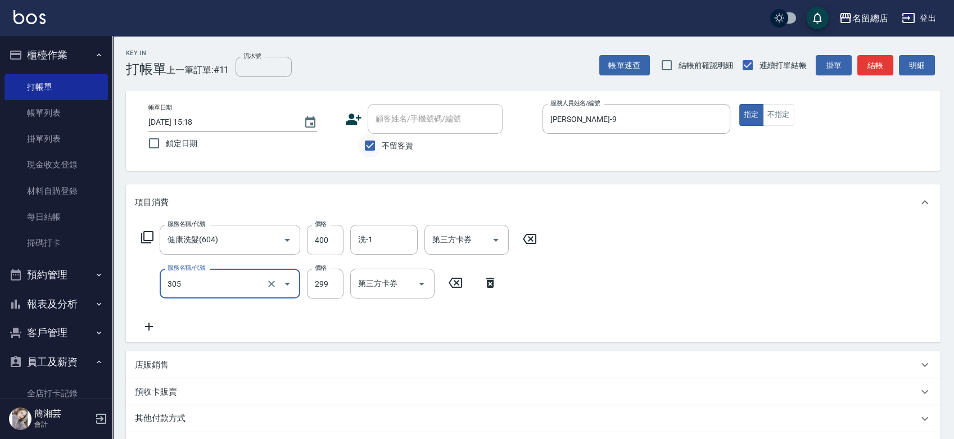
type input "剪髮(305)"
type input "100"
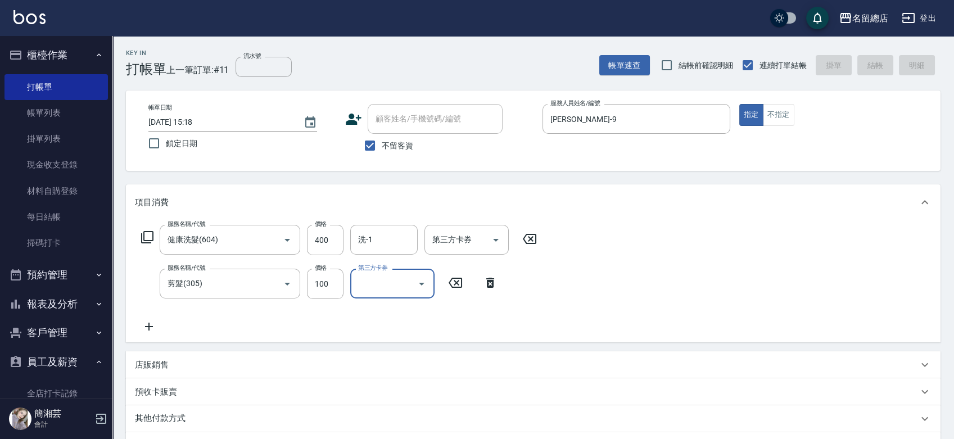
type input "[DATE] 15:19"
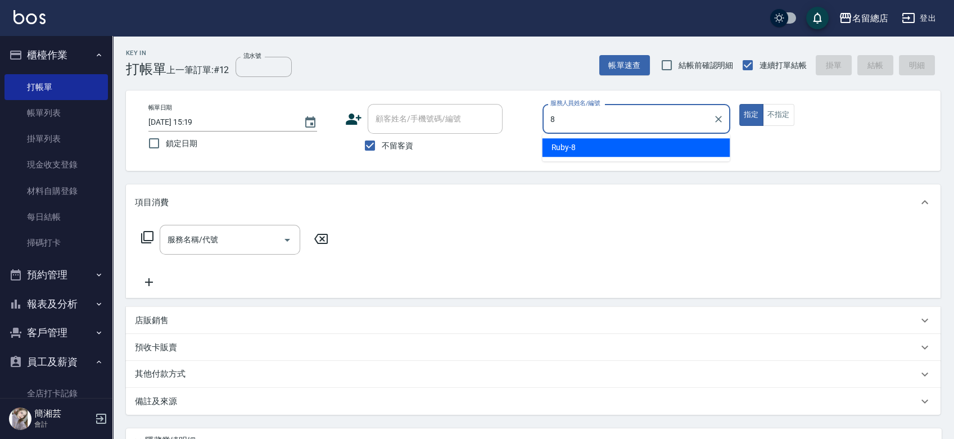
type input "Ruby-8"
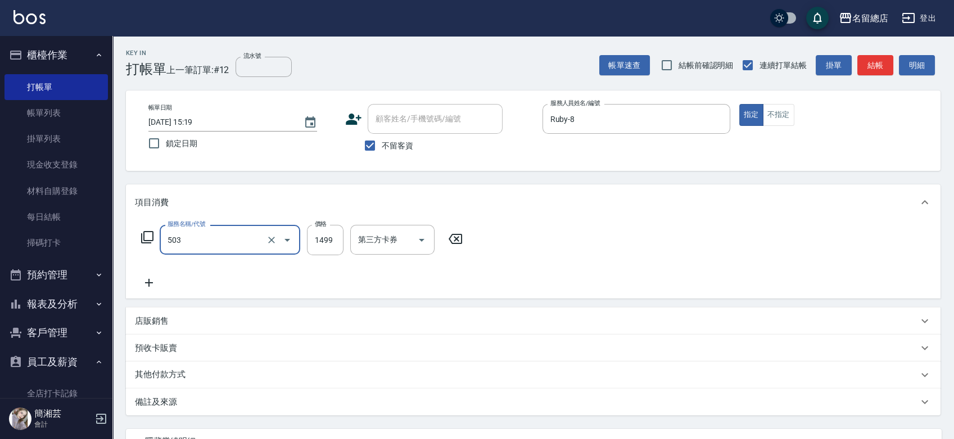
type input "染髮1000~1499(503)"
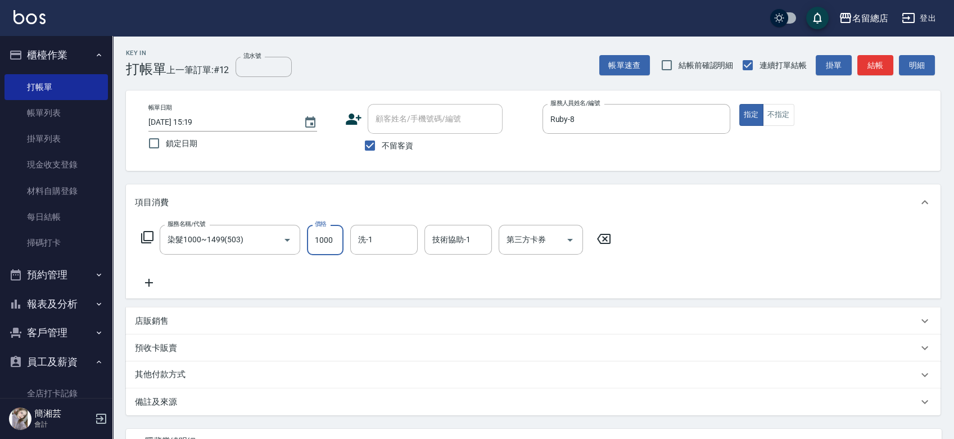
type input "1000"
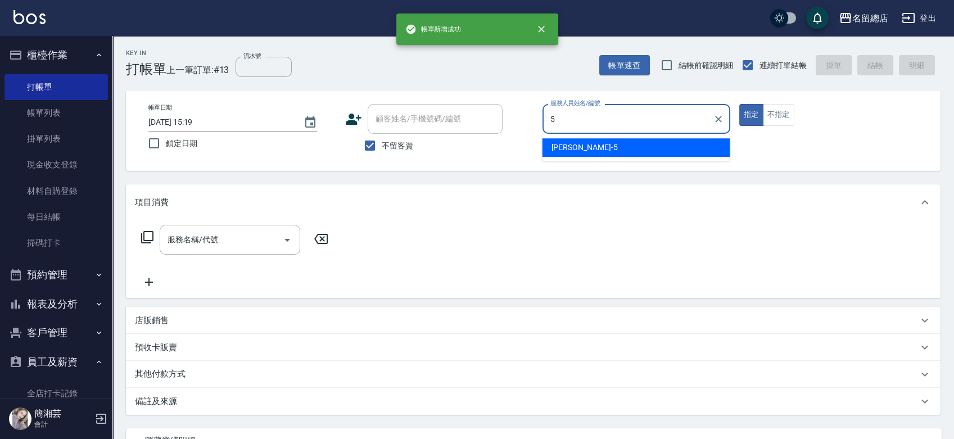
type input "[PERSON_NAME]-5"
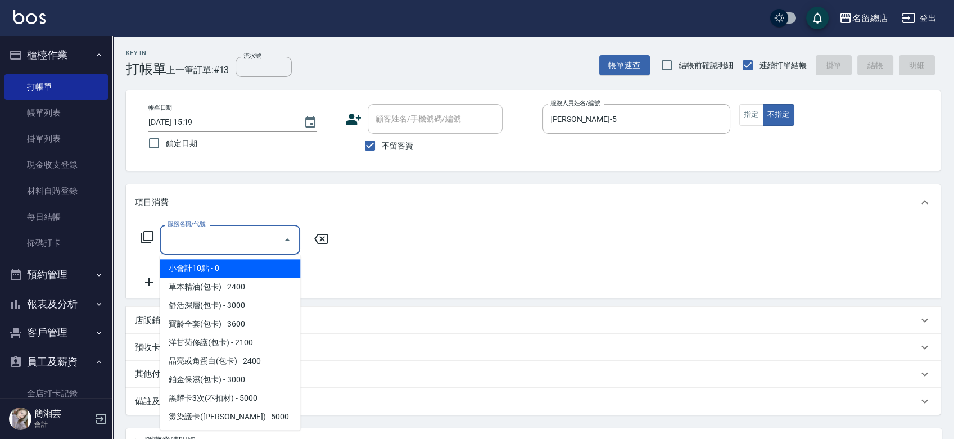
click at [184, 246] on input "服務名稱/代號" at bounding box center [222, 240] width 114 height 20
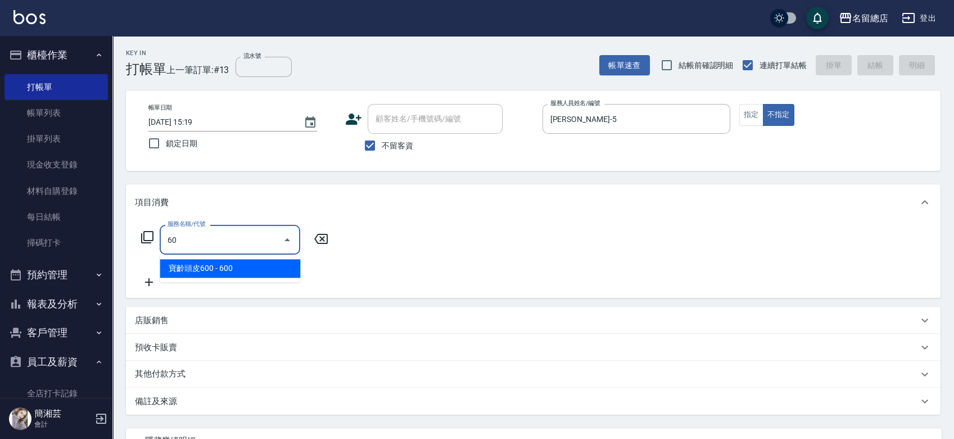
type input "6"
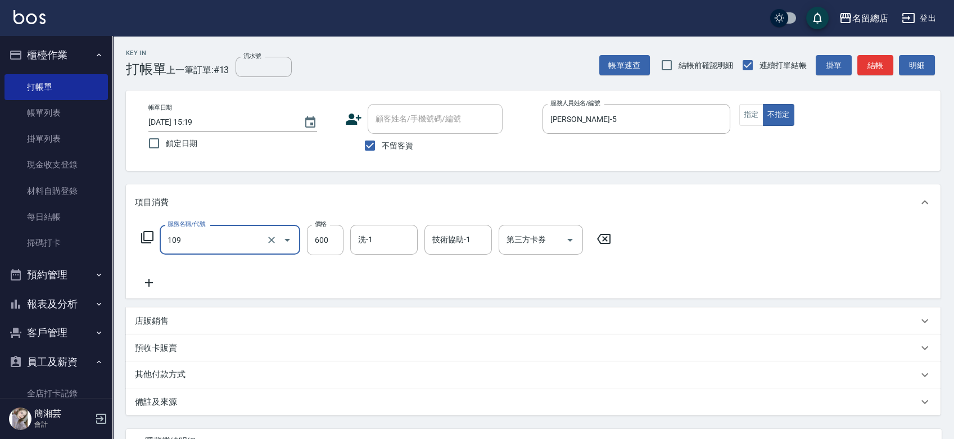
type input "寶齡頭皮600(109)"
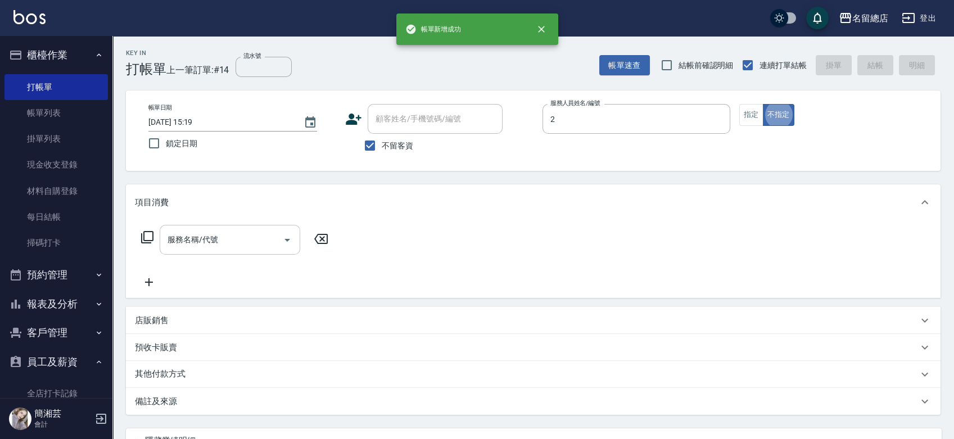
type input "Vivi-2"
type button "false"
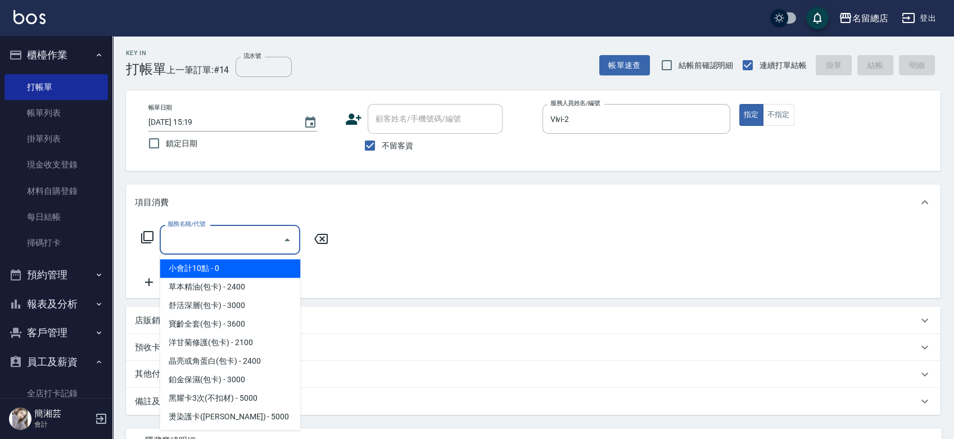
click at [190, 230] on div "服務名稱/代號 服務名稱/代號" at bounding box center [230, 240] width 140 height 30
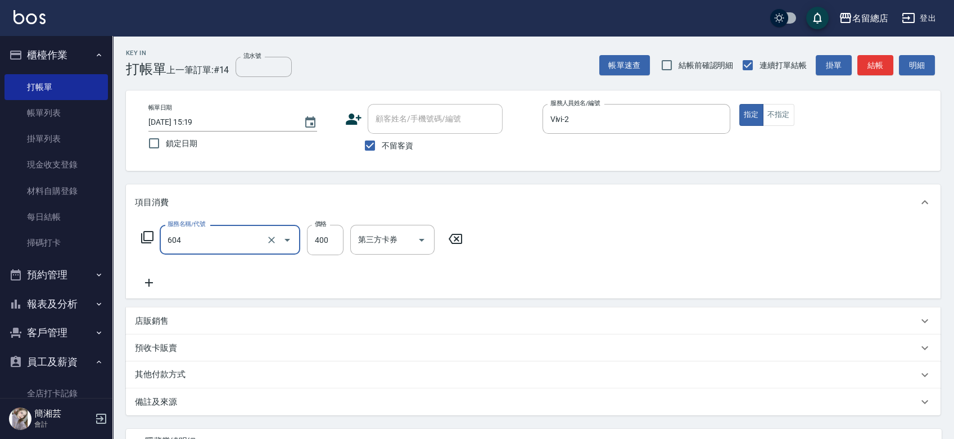
type input "健康洗髮(604)"
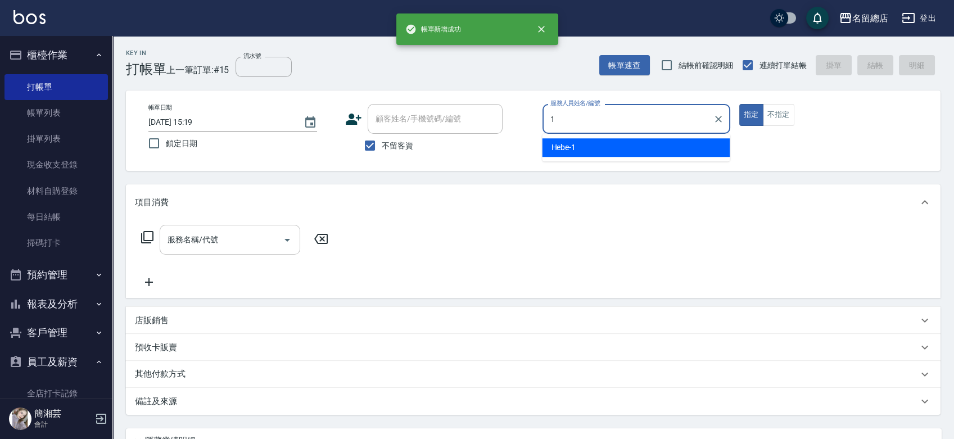
type input "Hebe-1"
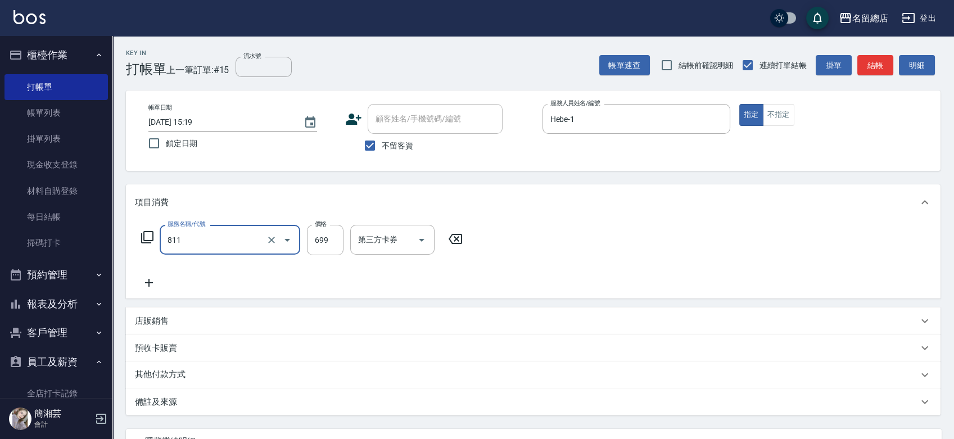
type input "洗+剪(811)"
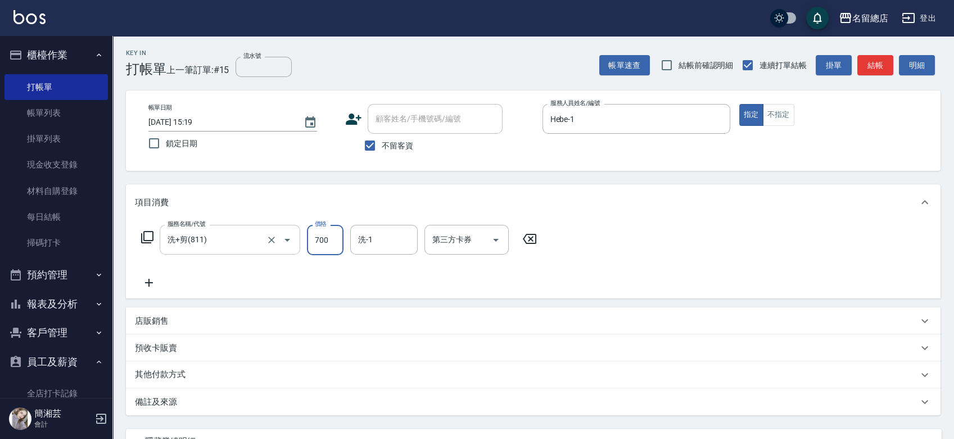
type input "700"
type input "YY-45"
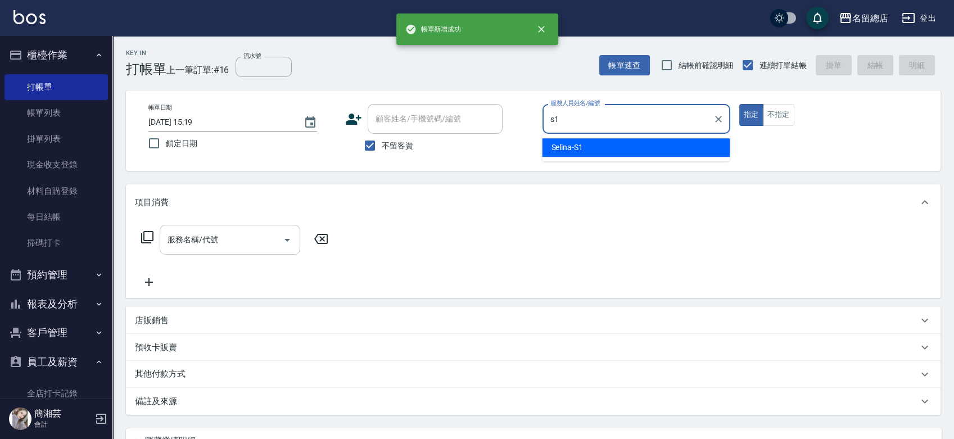
type input "Selina-S1"
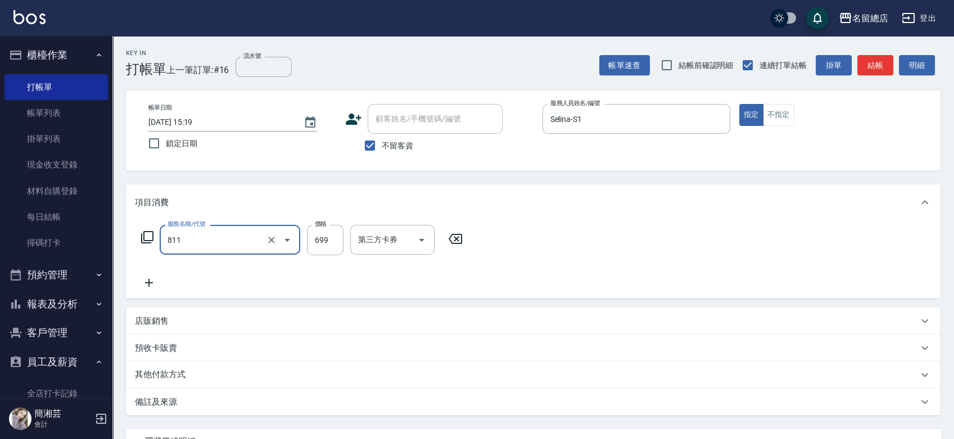
type input "洗+剪(811)"
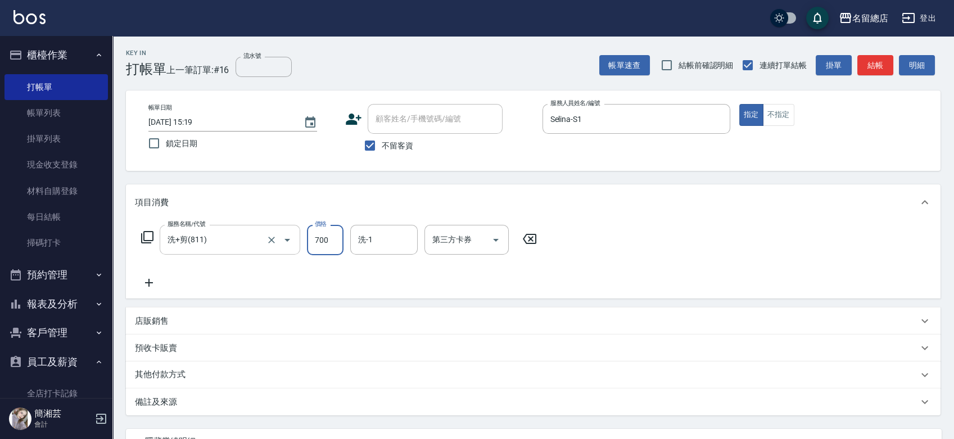
type input "700"
type input "[PERSON_NAME]-43"
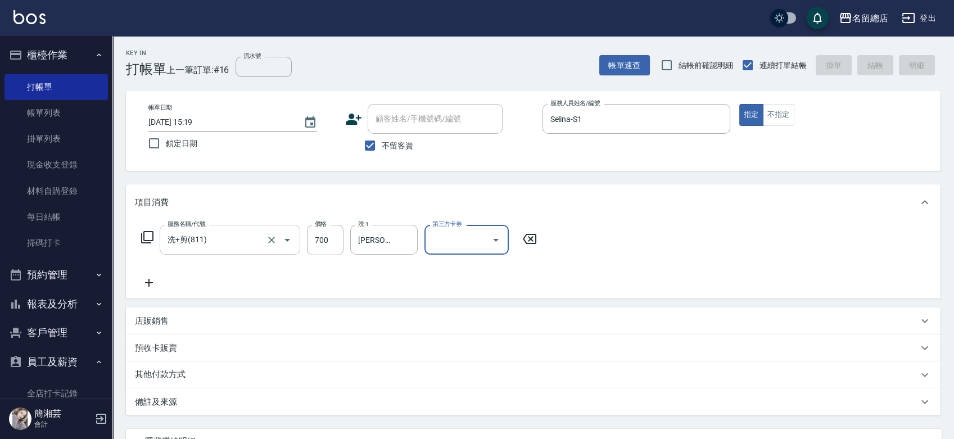
type input "[DATE] 15:20"
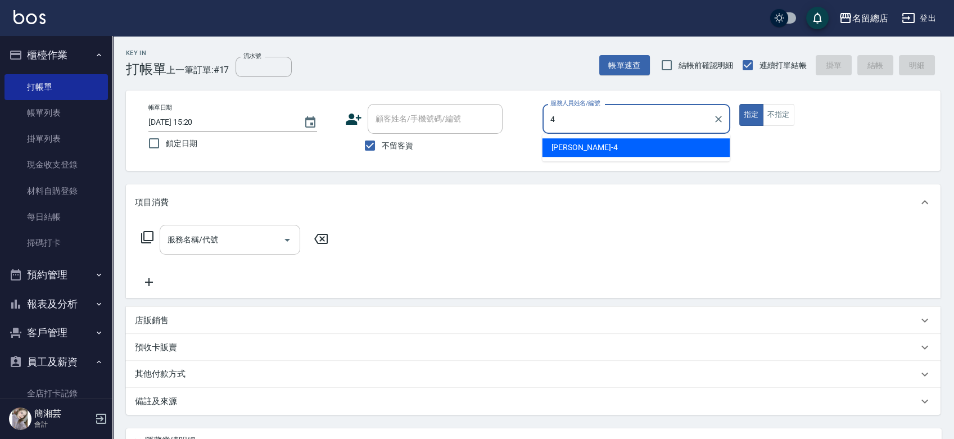
type input "[PERSON_NAME]-4"
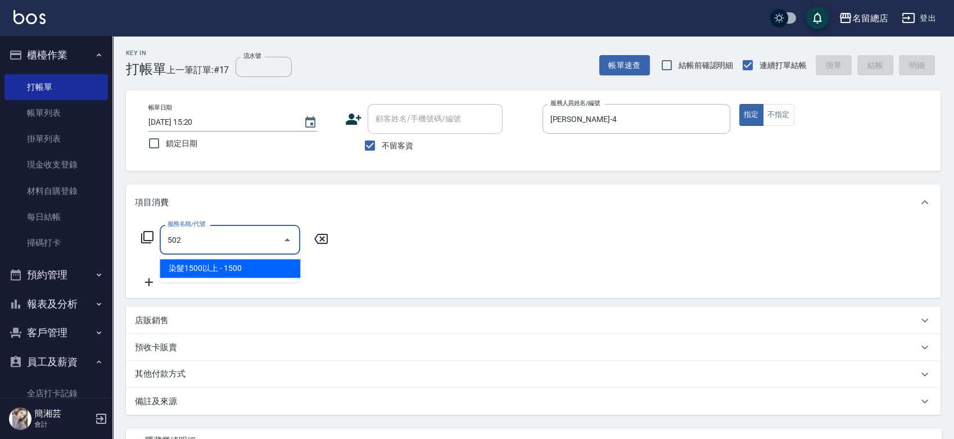
type input "染髮1500以上(502)"
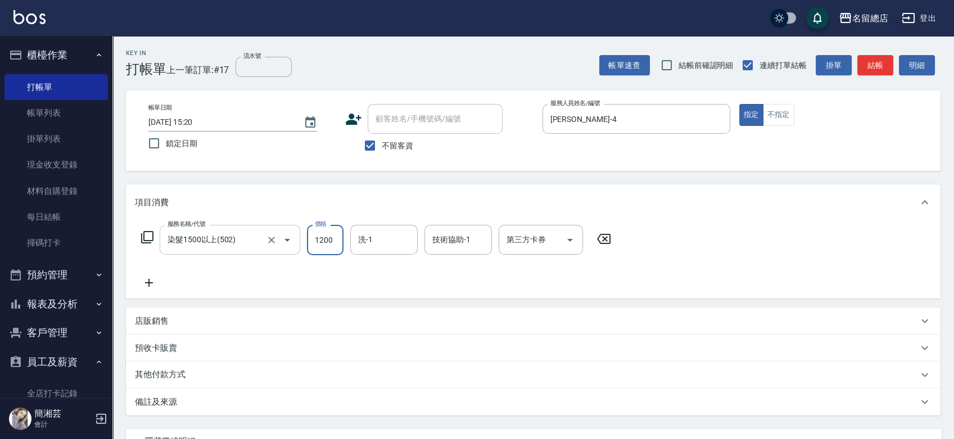
type input "1200"
type input "祥哥-98"
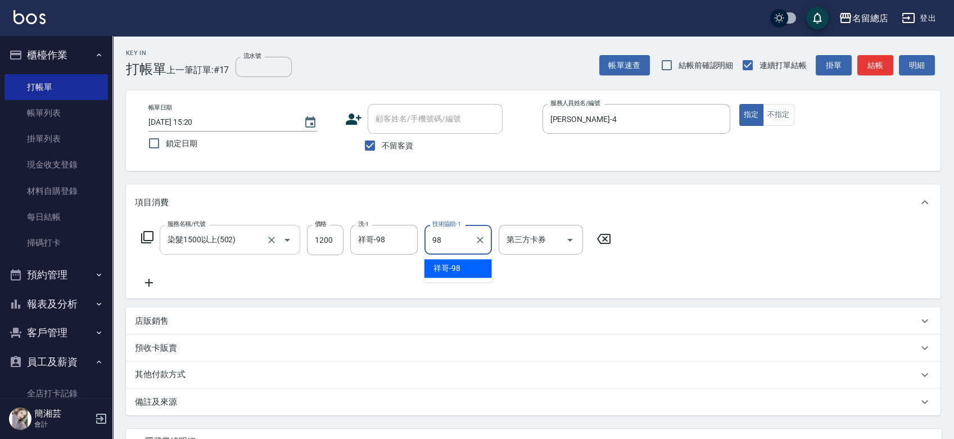
type input "祥哥-98"
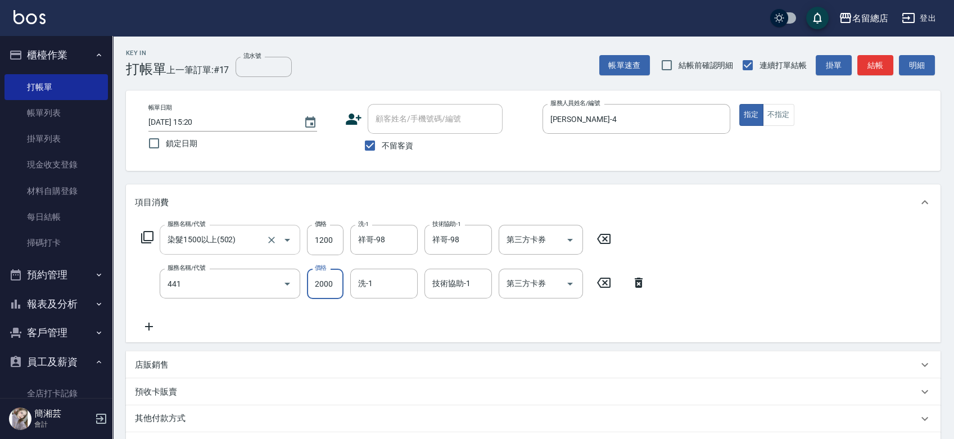
type input "2段自單次1300以上(441)"
click at [323, 278] on input "150" at bounding box center [325, 284] width 37 height 30
type input "1500"
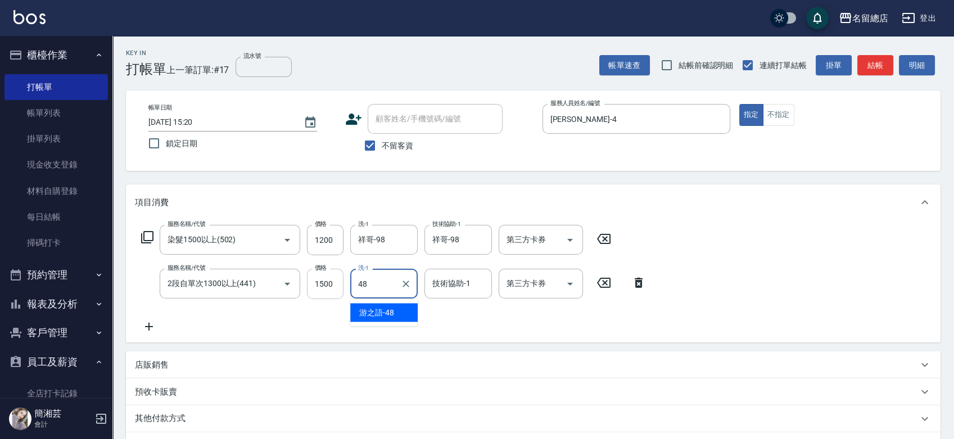
type input "游之語-48"
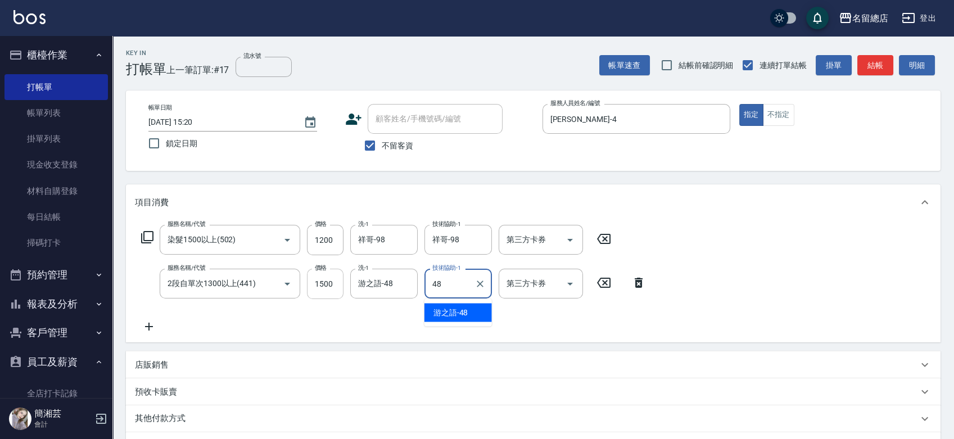
type input "游之語-48"
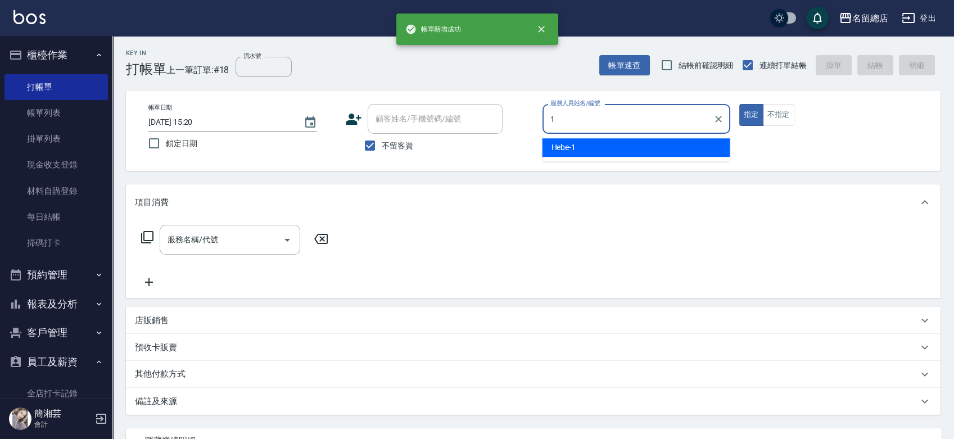
type input "Hebe-1"
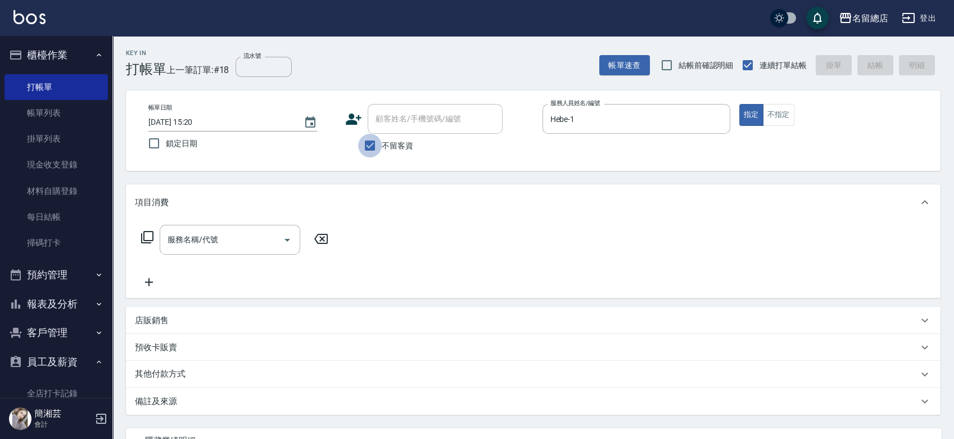
click at [364, 144] on input "不留客資" at bounding box center [370, 146] width 24 height 24
checkbox input "false"
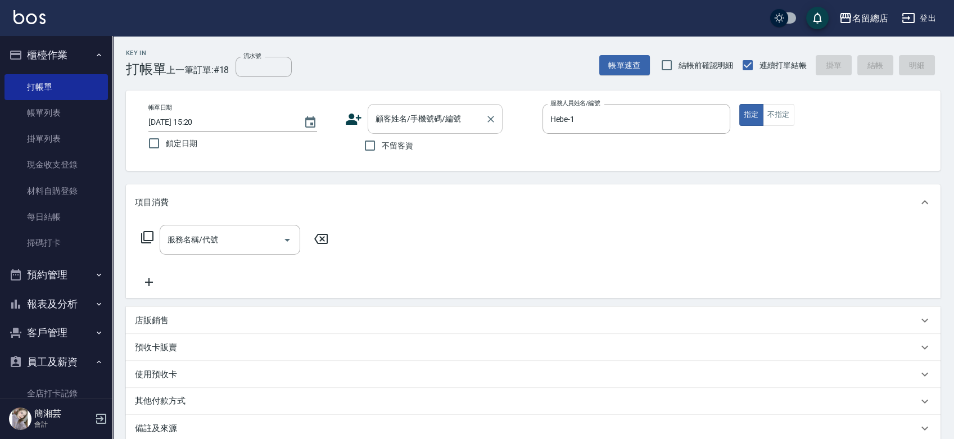
click at [379, 117] on input "顧客姓名/手機號碼/編號" at bounding box center [427, 119] width 108 height 20
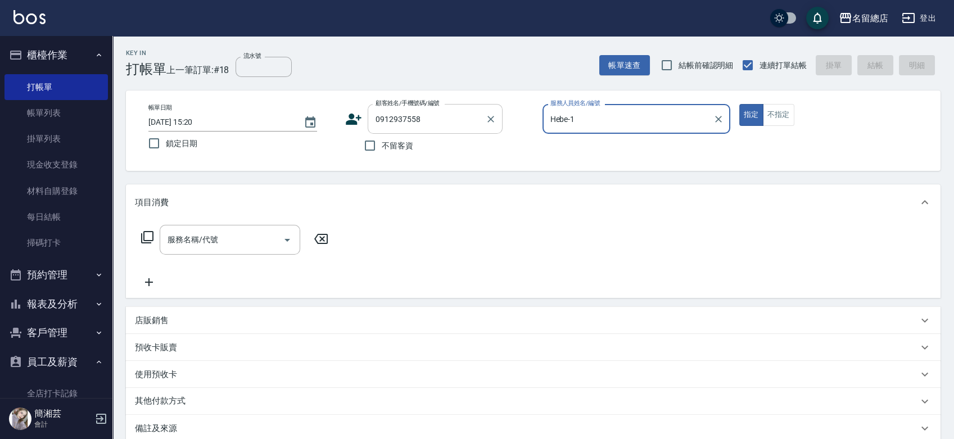
type input "[PERSON_NAME]/0912937558/"
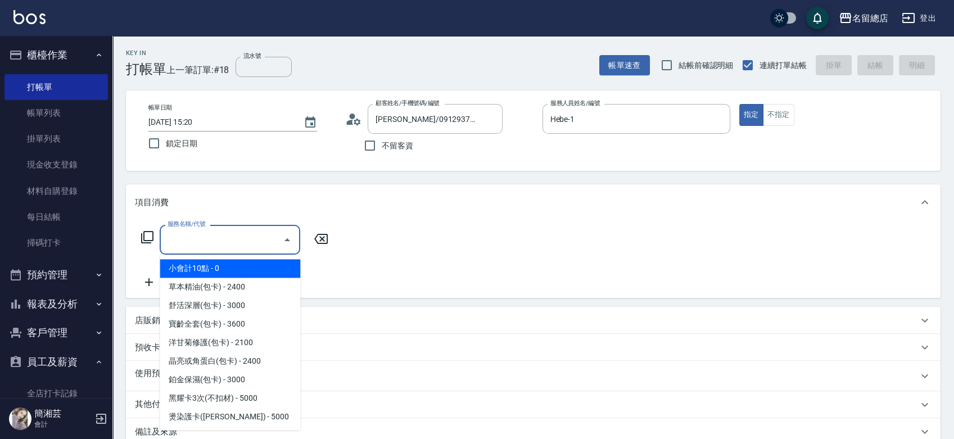
click at [240, 238] on input "服務名稱/代號" at bounding box center [222, 240] width 114 height 20
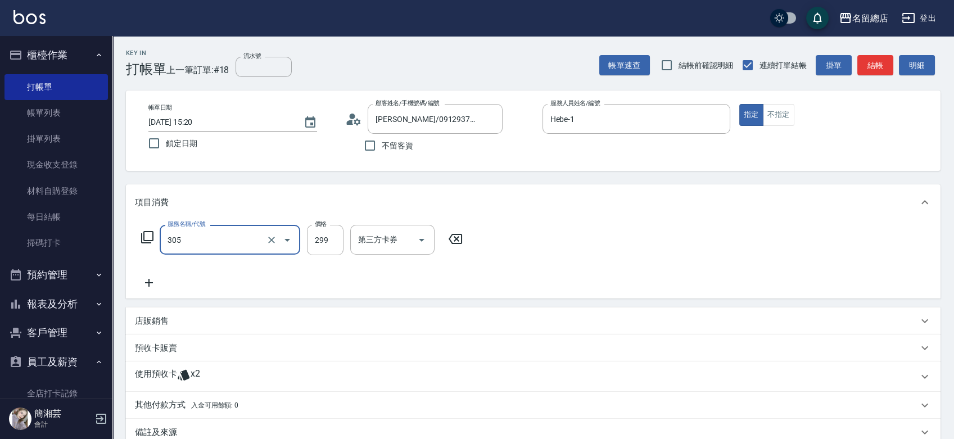
type input "剪髮(305)"
type input "600"
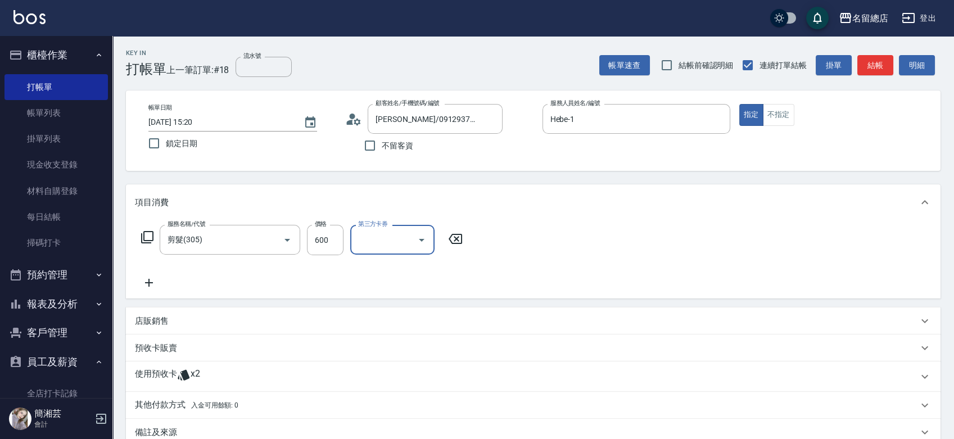
click at [192, 373] on span "x2" at bounding box center [196, 376] width 10 height 17
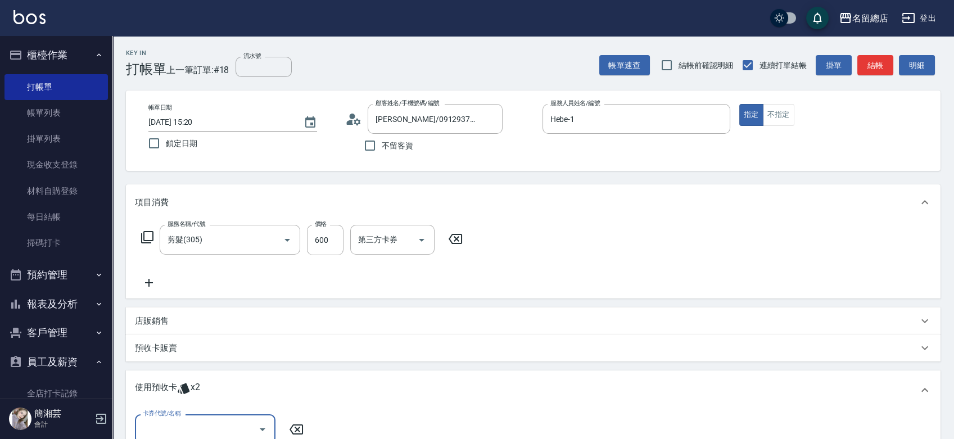
click at [179, 423] on input "卡券代號/名稱" at bounding box center [197, 429] width 114 height 20
click at [193, 397] on div "二段自備卡 剩餘2張 9113" at bounding box center [205, 400] width 140 height 19
type input "二段自備卡 9113"
drag, startPoint x: 429, startPoint y: 429, endPoint x: 435, endPoint y: 426, distance: 6.3
click at [432, 429] on input "指定" at bounding box center [422, 430] width 24 height 24
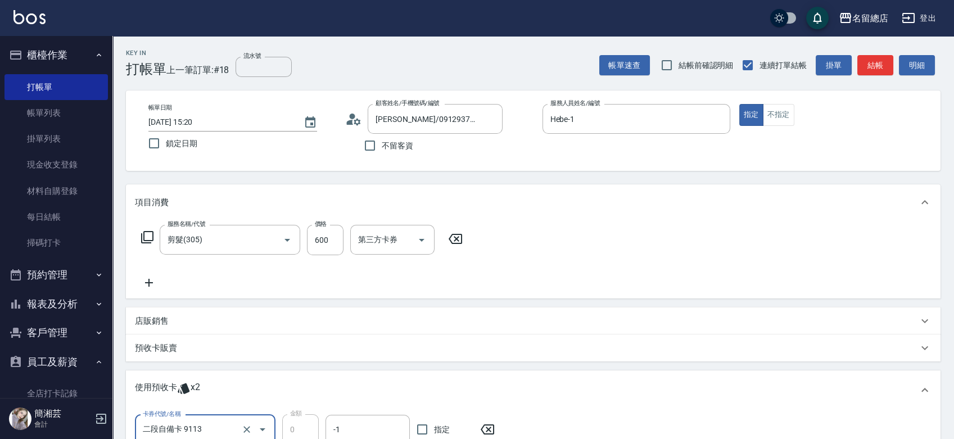
checkbox input "true"
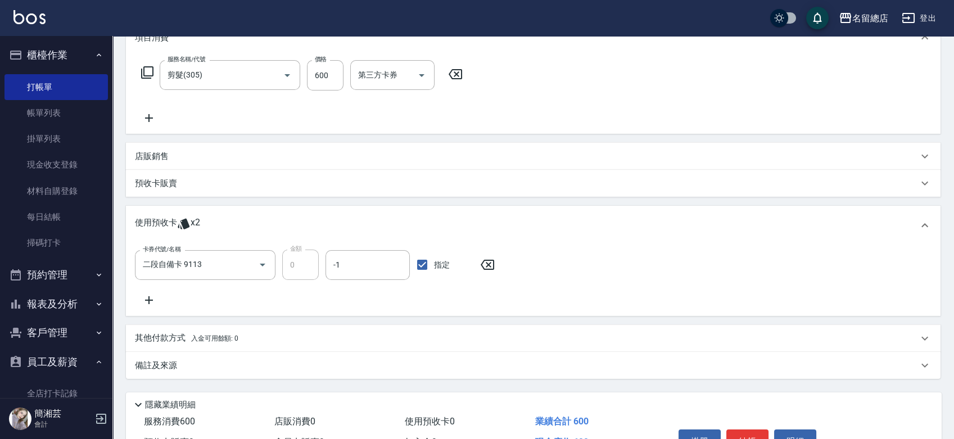
scroll to position [42, 0]
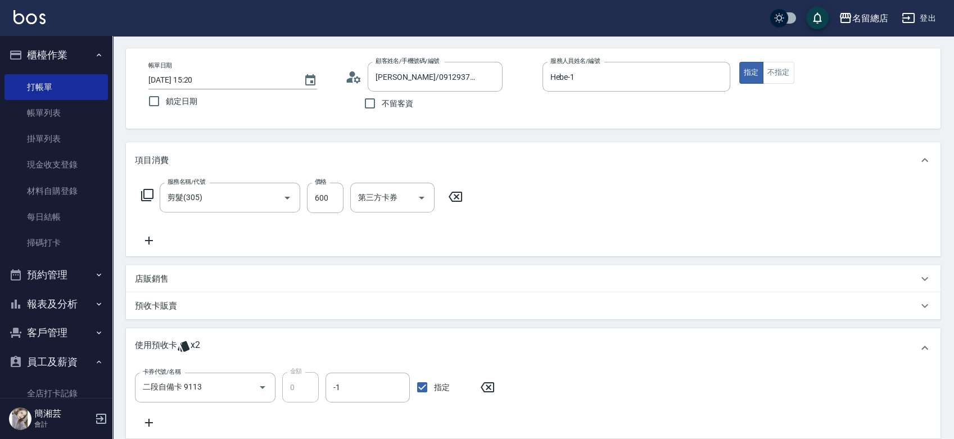
click at [149, 242] on icon at bounding box center [149, 240] width 28 height 13
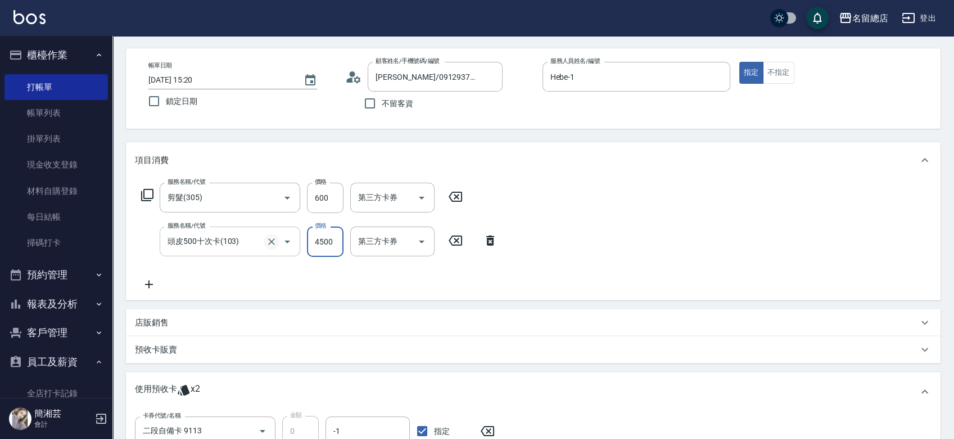
click at [273, 244] on icon "Clear" at bounding box center [271, 241] width 11 height 11
type input "頭皮500十次卡(103)"
click at [273, 244] on icon "Clear" at bounding box center [271, 241] width 11 height 11
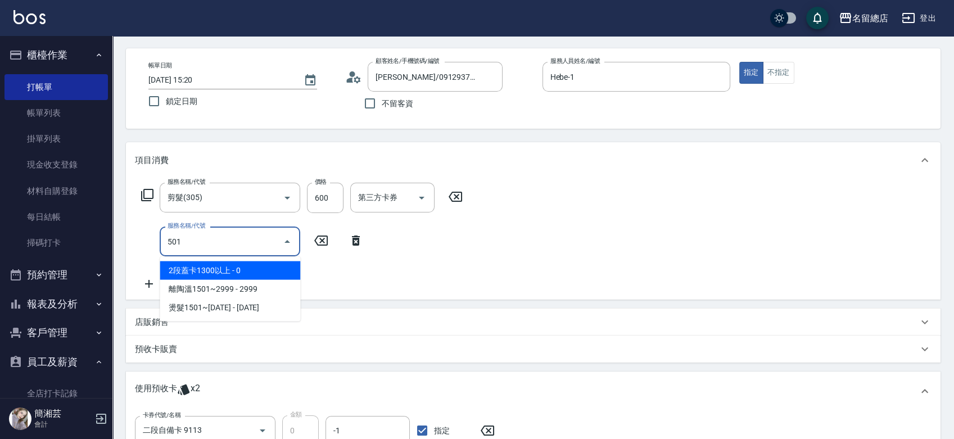
type input "2段蓋卡1300以上(501)"
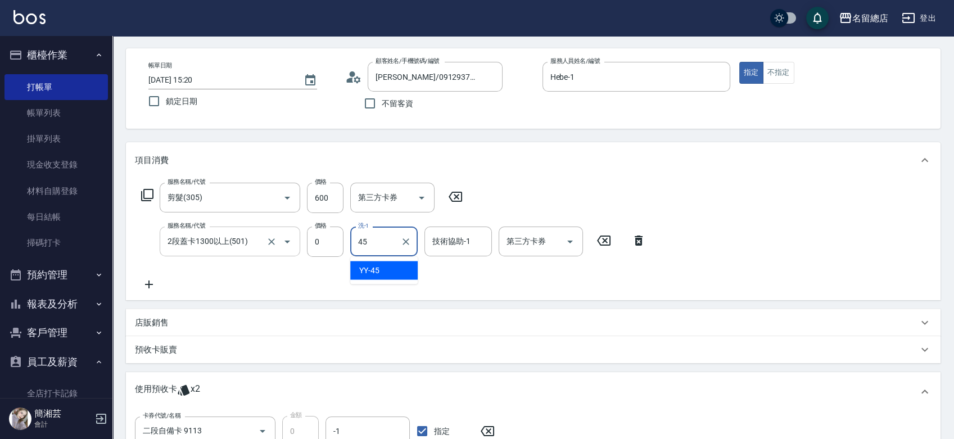
type input "YY-45"
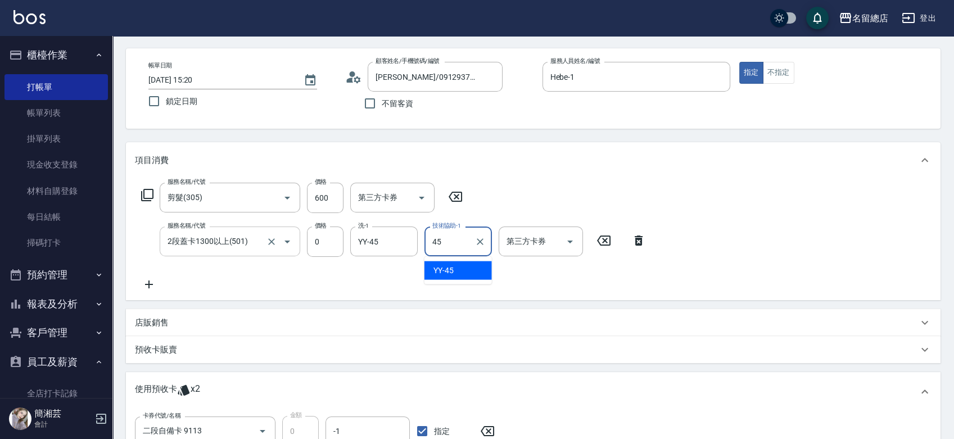
type input "YY-45"
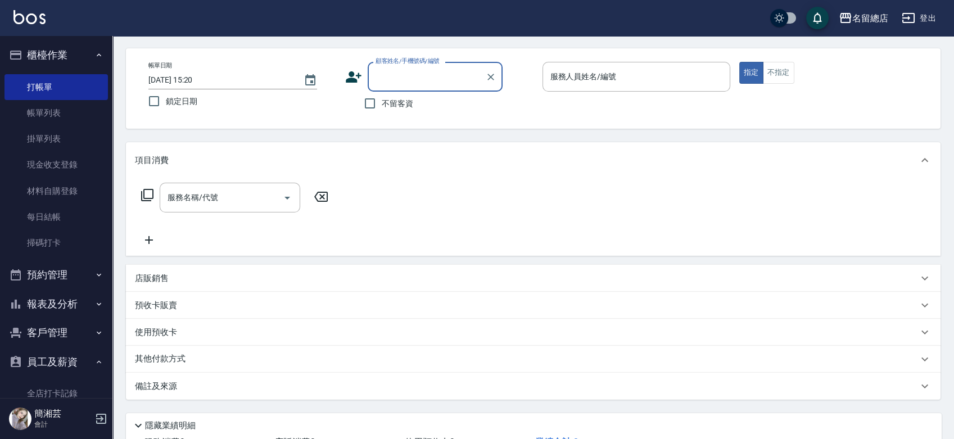
type input "9"
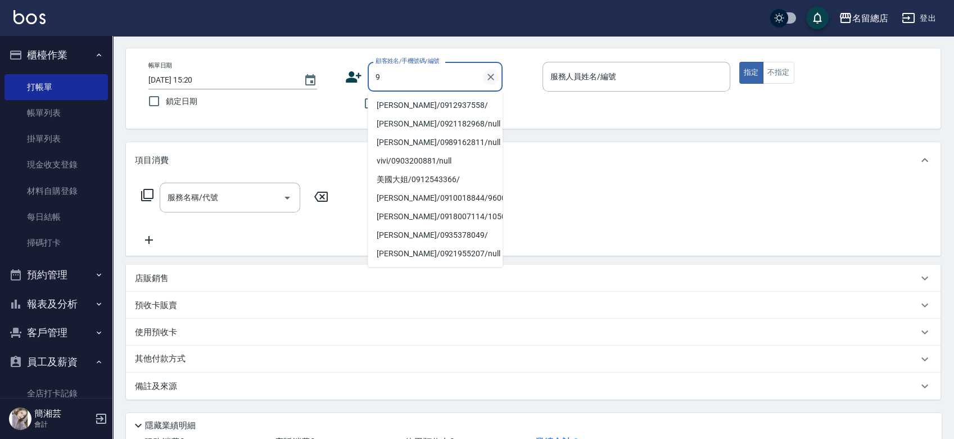
click at [488, 75] on icon "Clear" at bounding box center [490, 76] width 11 height 11
click at [361, 100] on input "不留客資" at bounding box center [370, 104] width 24 height 24
checkbox input "true"
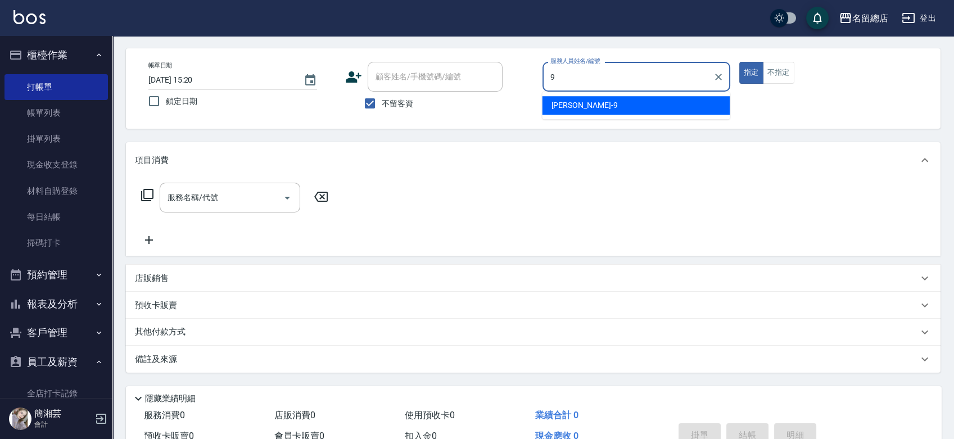
type input "[PERSON_NAME]-9"
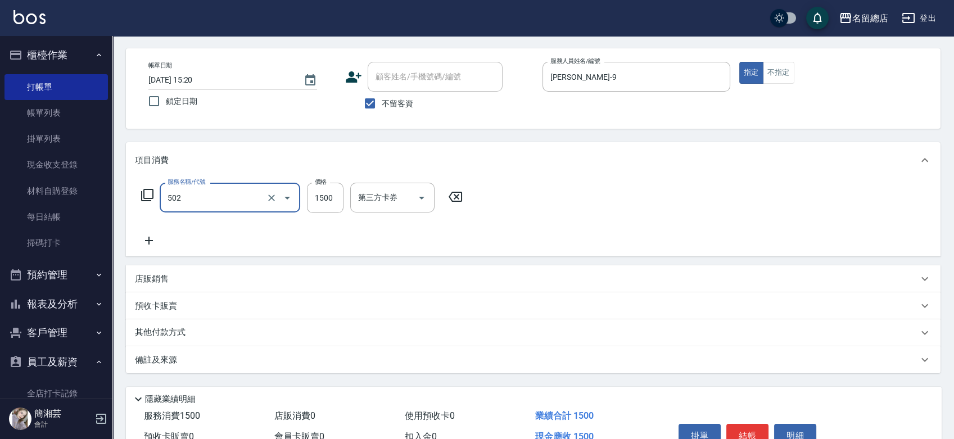
type input "染髮1500以上(502)"
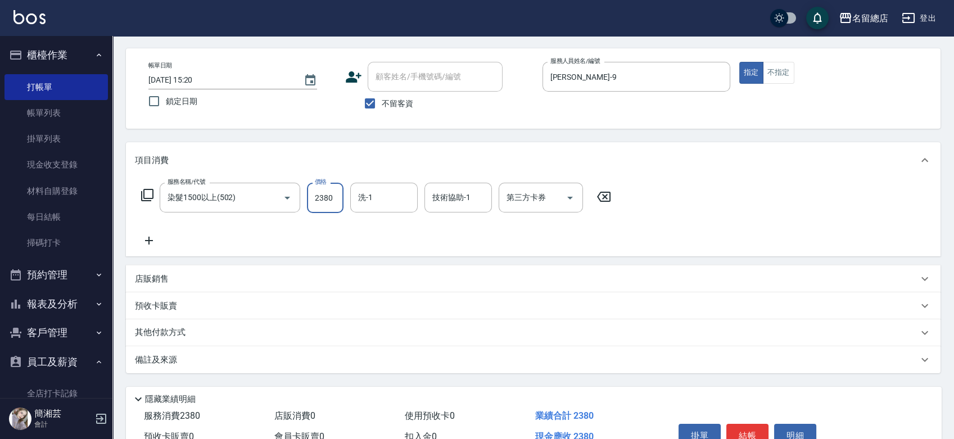
type input "2380"
type input "[DATE] 15:36"
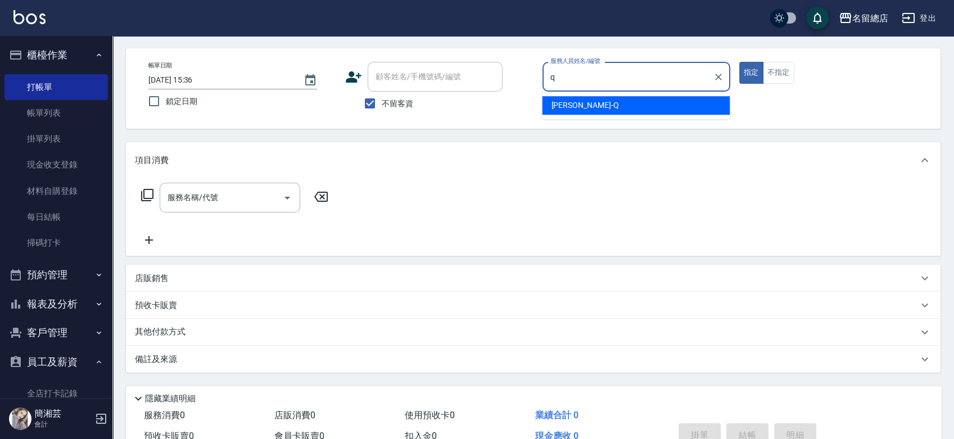
type input "[PERSON_NAME]"
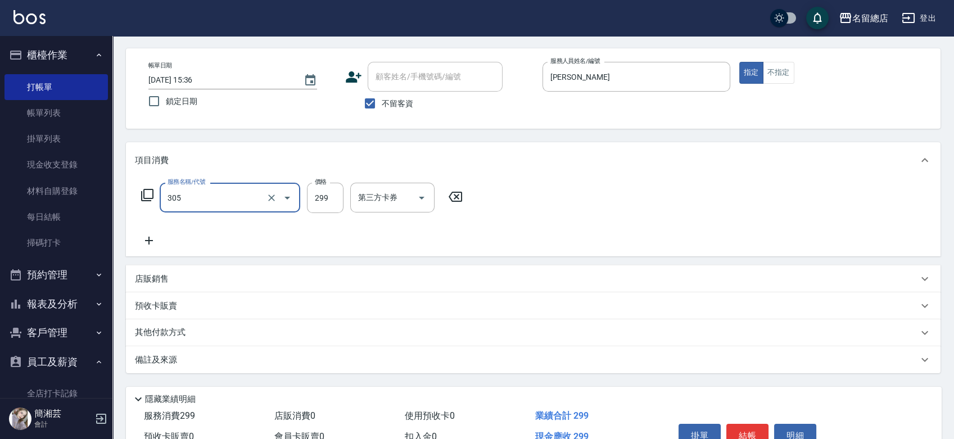
type input "剪髮(305)"
type input "400"
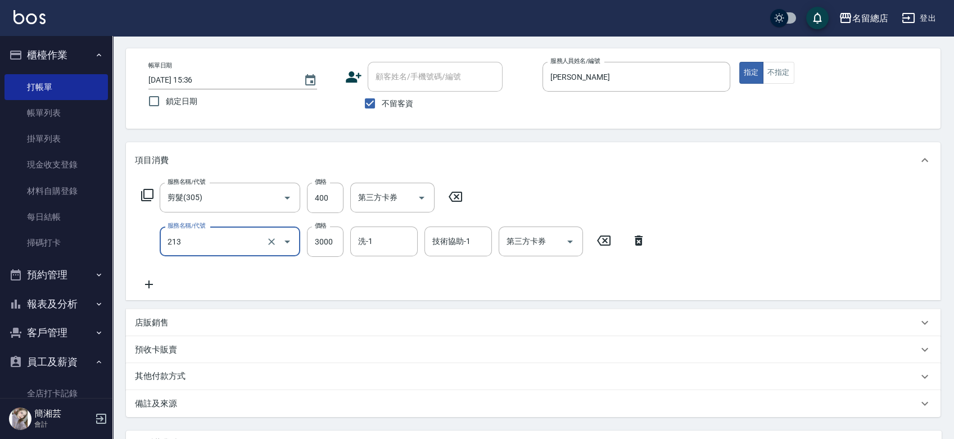
type input "陶溫3000以上(213)"
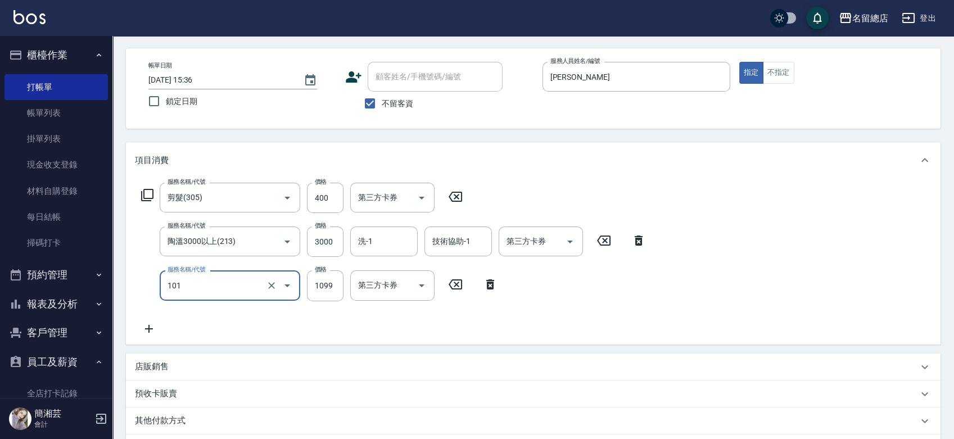
type input "蘊活頭皮1099(101)"
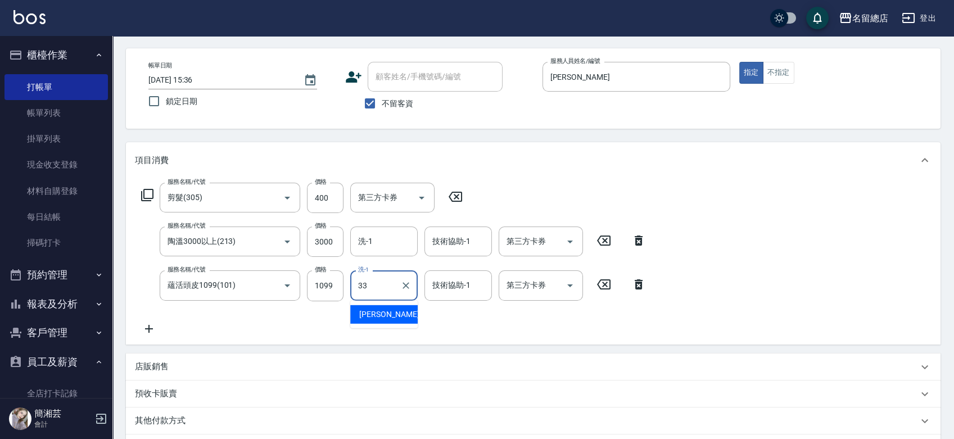
type input "[PERSON_NAME]-33"
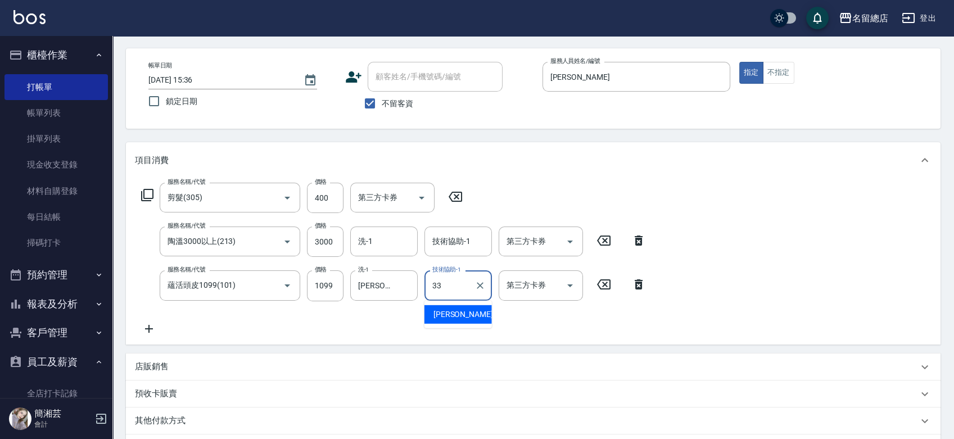
type input "[PERSON_NAME]-33"
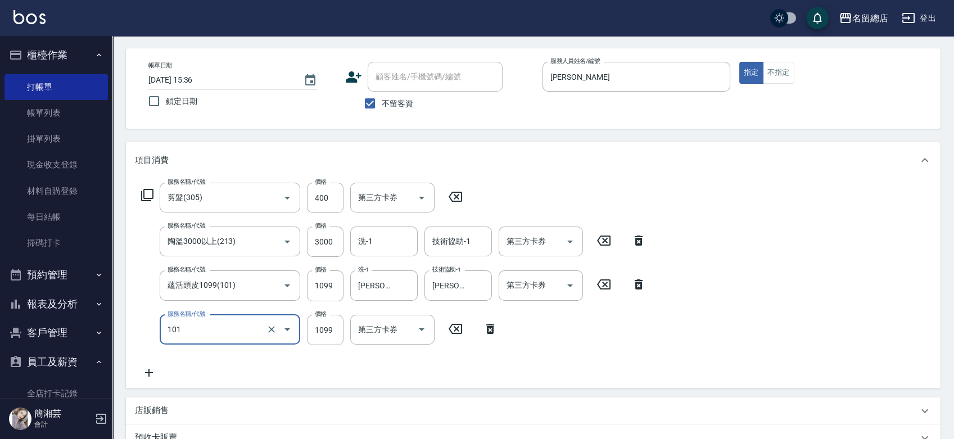
type input "蘊活頭皮1099(101)"
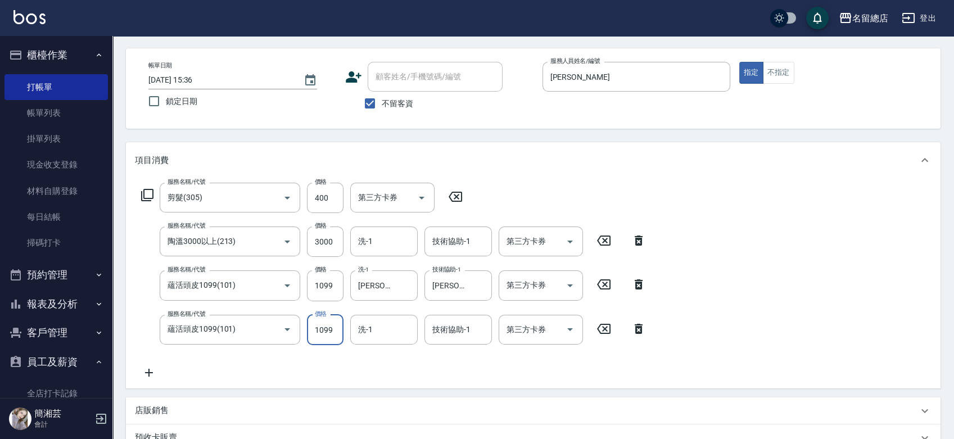
type input "[DATE] 15:39"
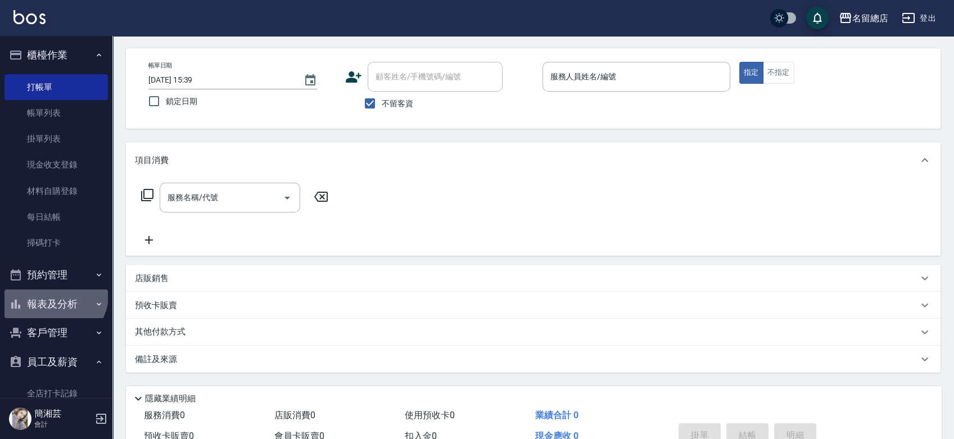
click at [47, 292] on button "報表及分析" at bounding box center [55, 303] width 103 height 29
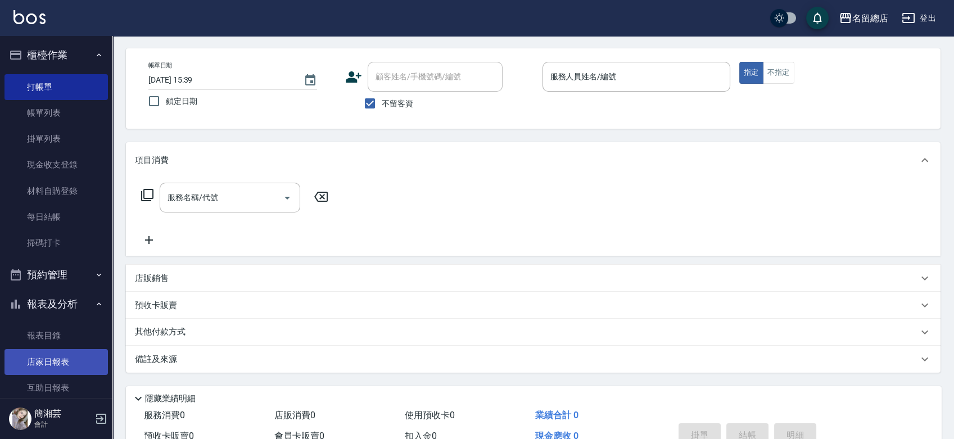
click at [47, 360] on link "店家日報表" at bounding box center [55, 362] width 103 height 26
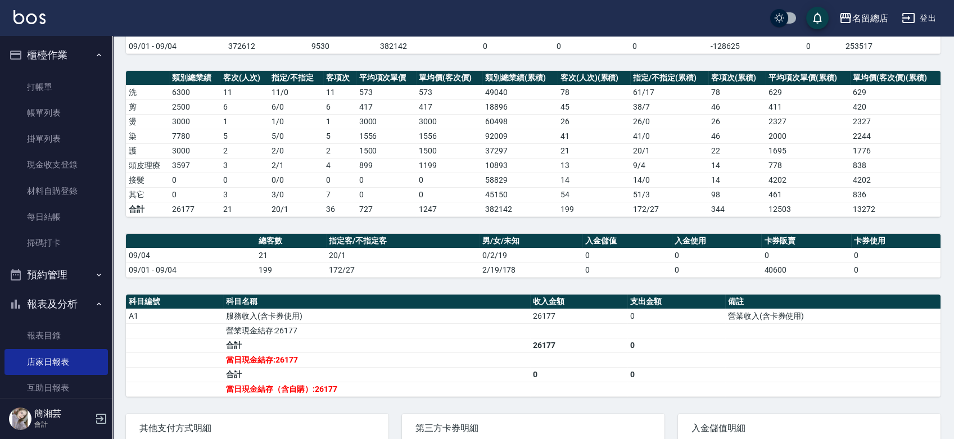
scroll to position [250, 0]
